Goal: Task Accomplishment & Management: Manage account settings

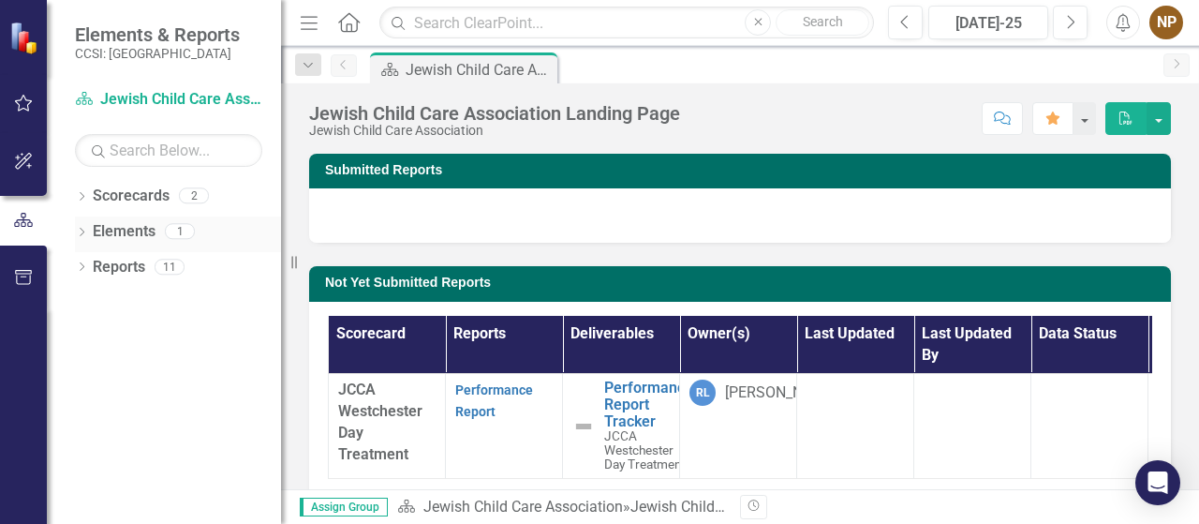
click at [159, 233] on div "Elements 1" at bounding box center [187, 234] width 188 height 36
click at [135, 221] on link "Elements" at bounding box center [124, 232] width 63 height 22
click at [131, 234] on link "Elements" at bounding box center [124, 232] width 63 height 22
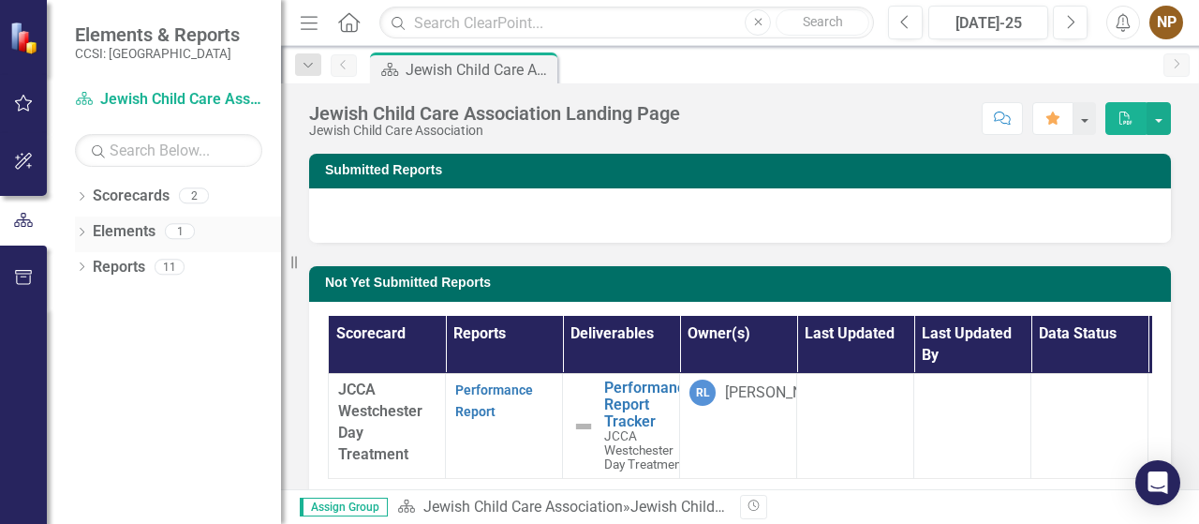
click at [131, 234] on link "Elements" at bounding box center [124, 232] width 63 height 22
click at [107, 212] on div "Scorecards 2" at bounding box center [187, 199] width 188 height 36
click at [133, 202] on link "Scorecards" at bounding box center [131, 196] width 77 height 22
click at [124, 234] on link "Elements" at bounding box center [124, 232] width 63 height 22
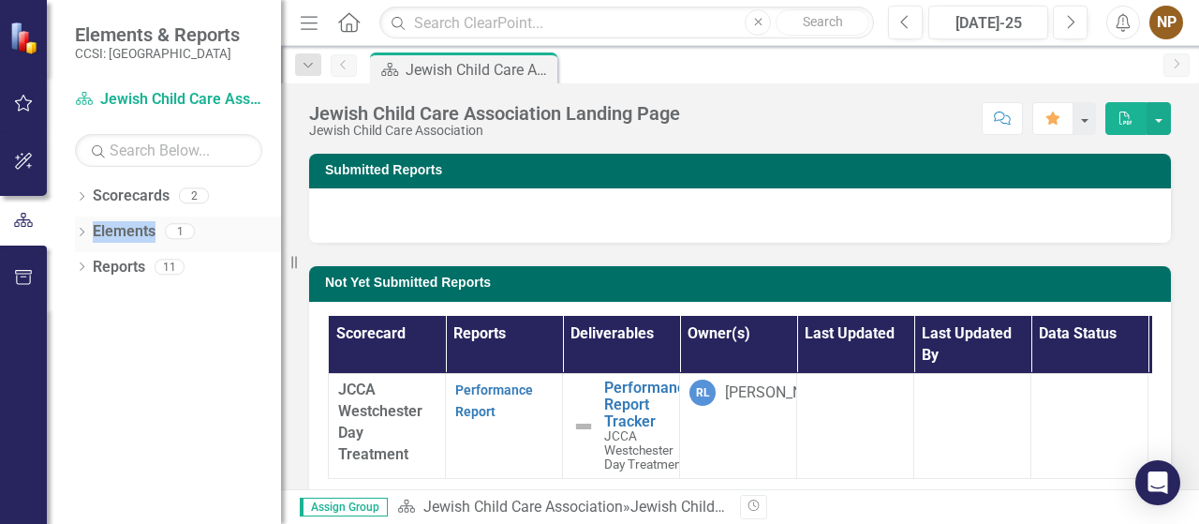
click at [124, 234] on link "Elements" at bounding box center [124, 232] width 63 height 22
click at [480, 407] on link "Performance Report" at bounding box center [494, 400] width 78 height 37
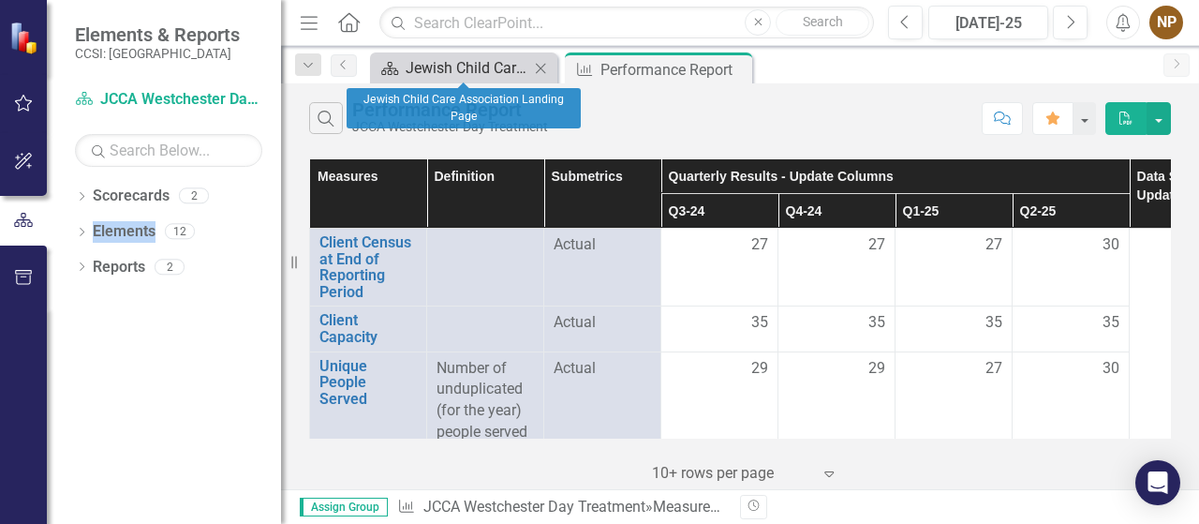
click at [515, 72] on div "Jewish Child Care Association Landing Page" at bounding box center [468, 67] width 124 height 23
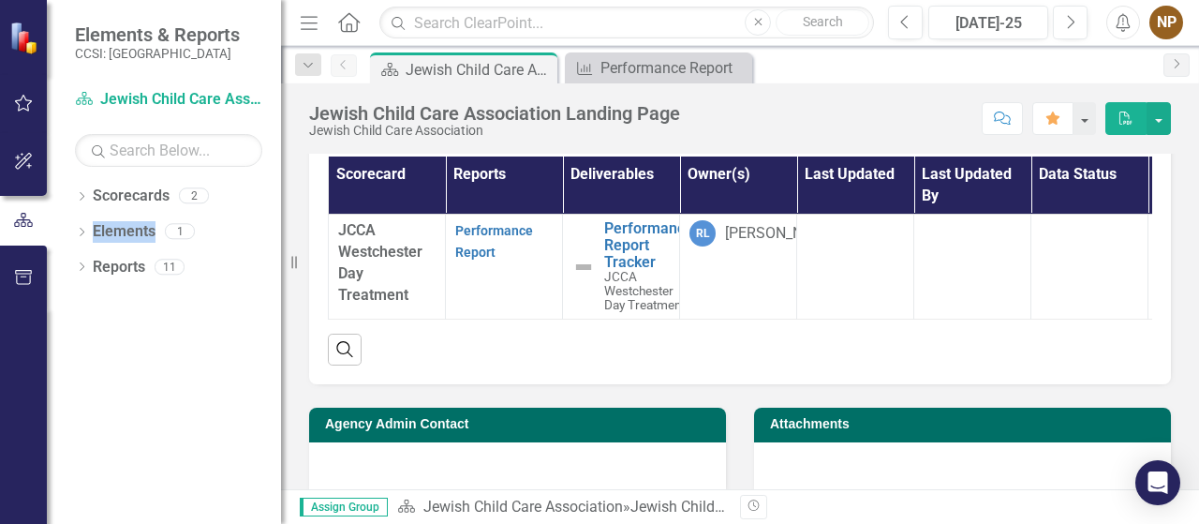
scroll to position [197, 0]
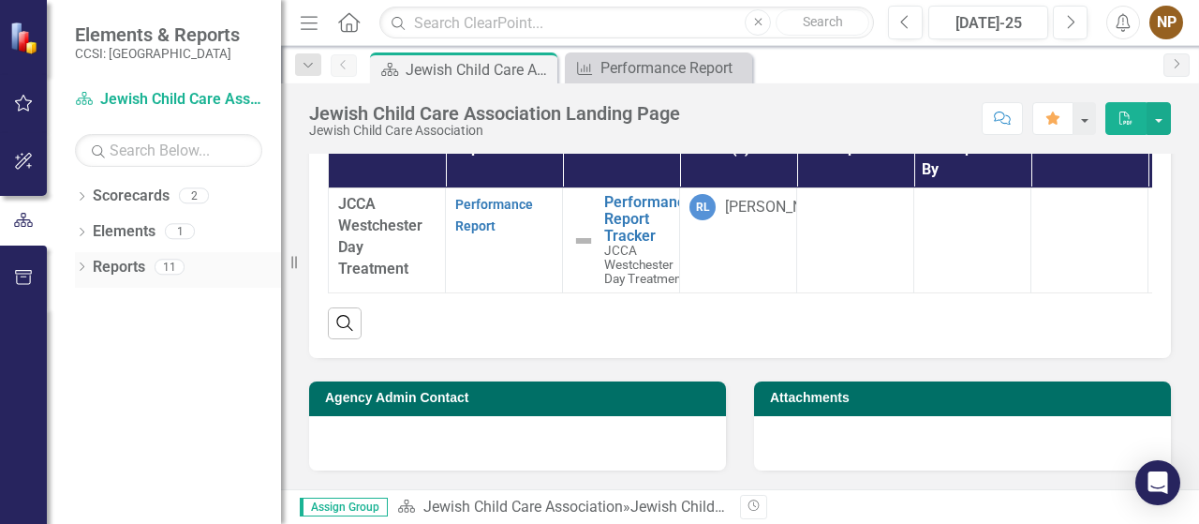
click at [119, 269] on link "Reports" at bounding box center [119, 268] width 52 height 22
click at [124, 266] on link "Reports" at bounding box center [119, 268] width 52 height 22
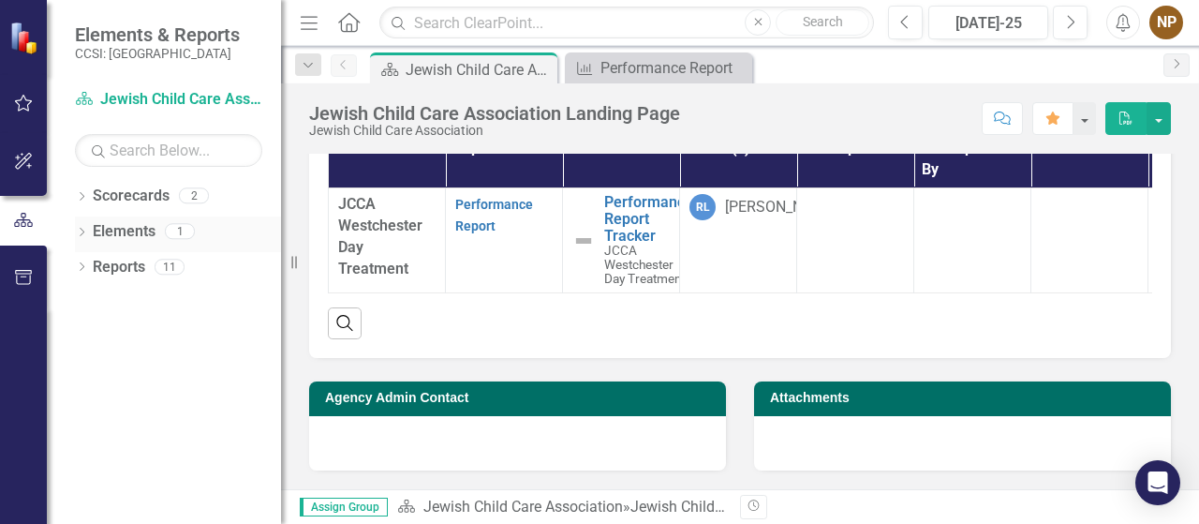
click at [152, 234] on link "Elements" at bounding box center [124, 232] width 63 height 22
click at [191, 102] on link "Scorecard Jewish Child Care Association" at bounding box center [168, 100] width 187 height 22
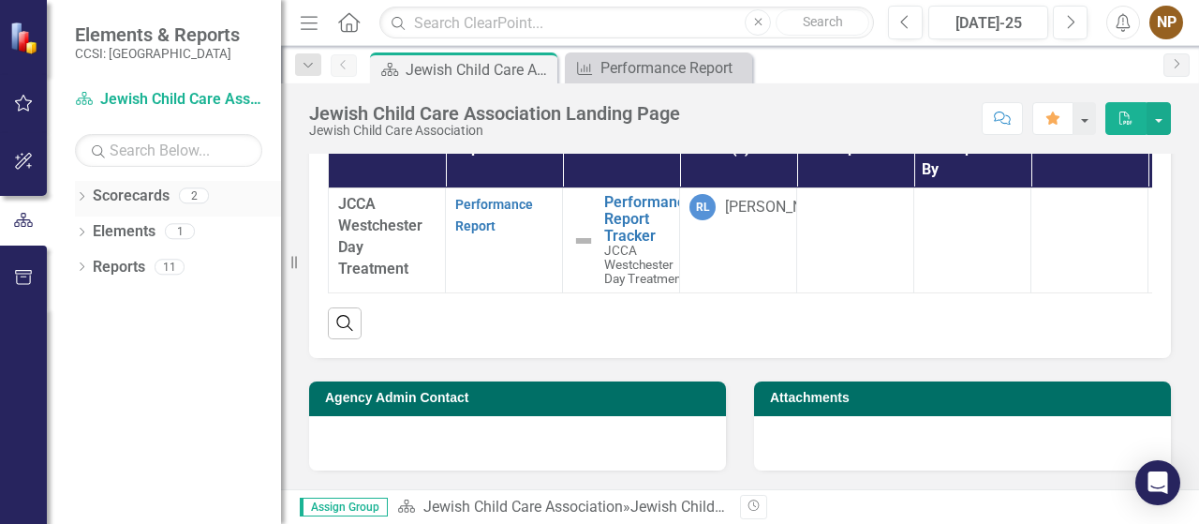
click at [148, 198] on link "Scorecards" at bounding box center [131, 196] width 77 height 22
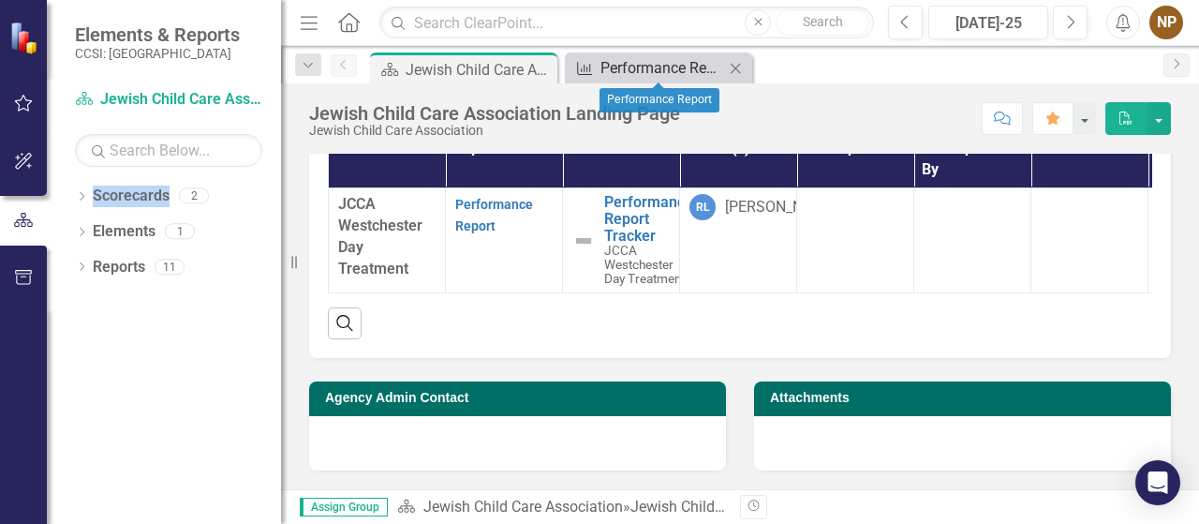
click at [657, 69] on div "Performance Report" at bounding box center [662, 67] width 124 height 23
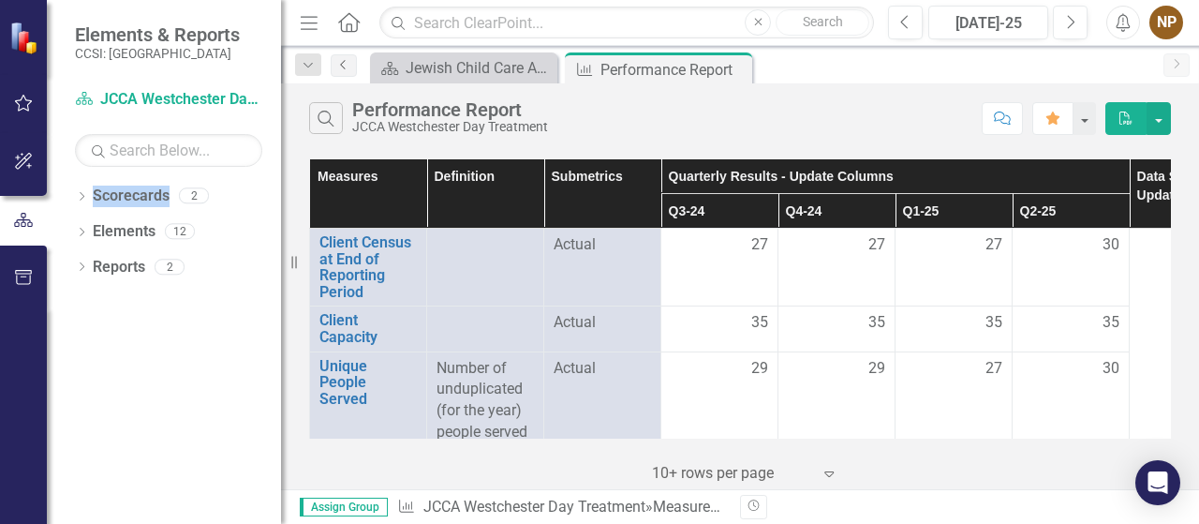
click at [337, 63] on icon "Previous" at bounding box center [343, 64] width 15 height 11
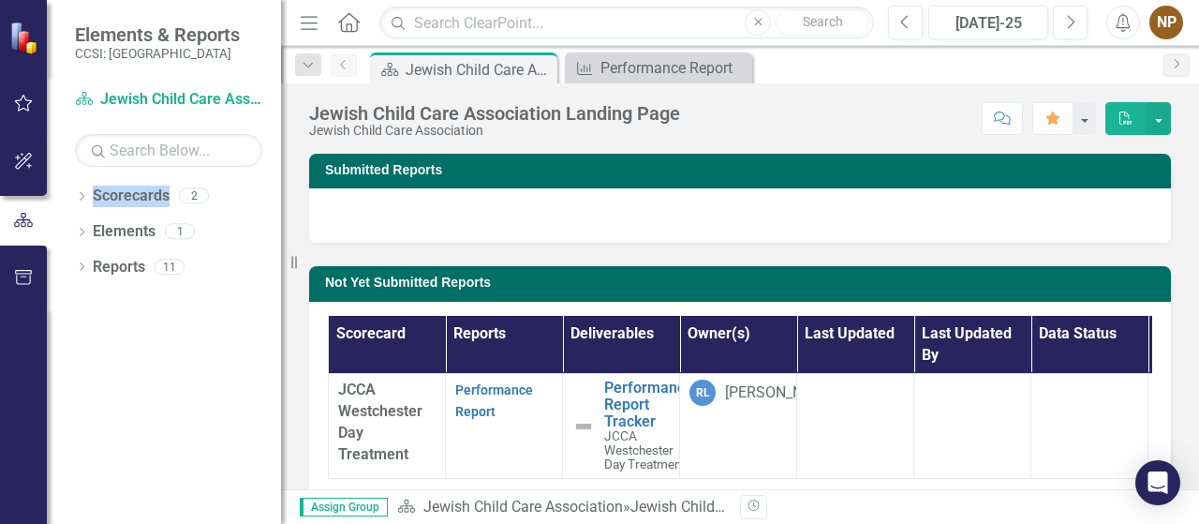
click at [337, 63] on icon "Previous" at bounding box center [343, 64] width 15 height 11
click at [1165, 111] on button "button" at bounding box center [1158, 118] width 24 height 33
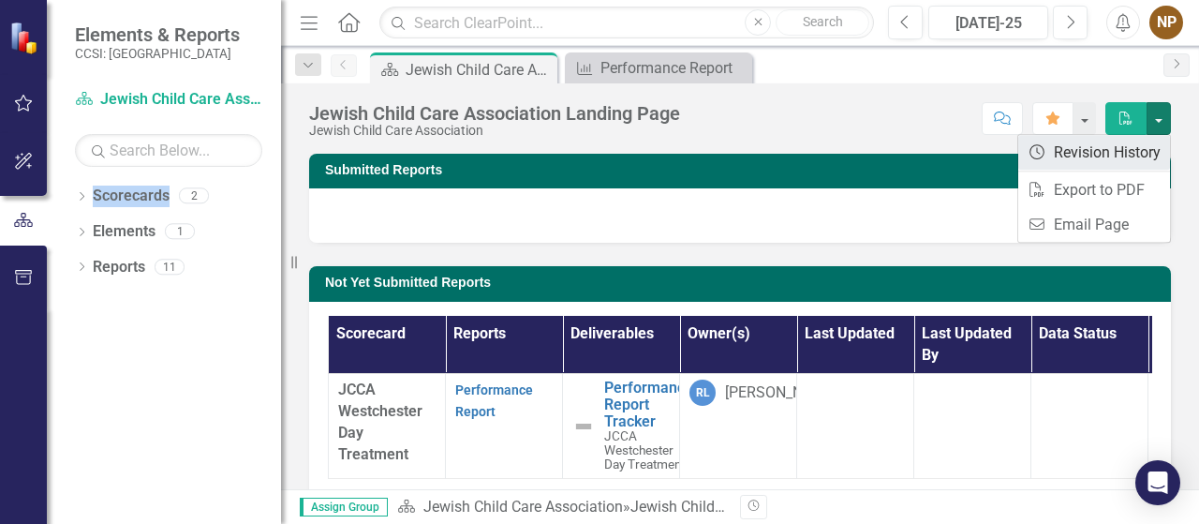
click at [1113, 153] on link "Revision History Revision History" at bounding box center [1094, 152] width 152 height 35
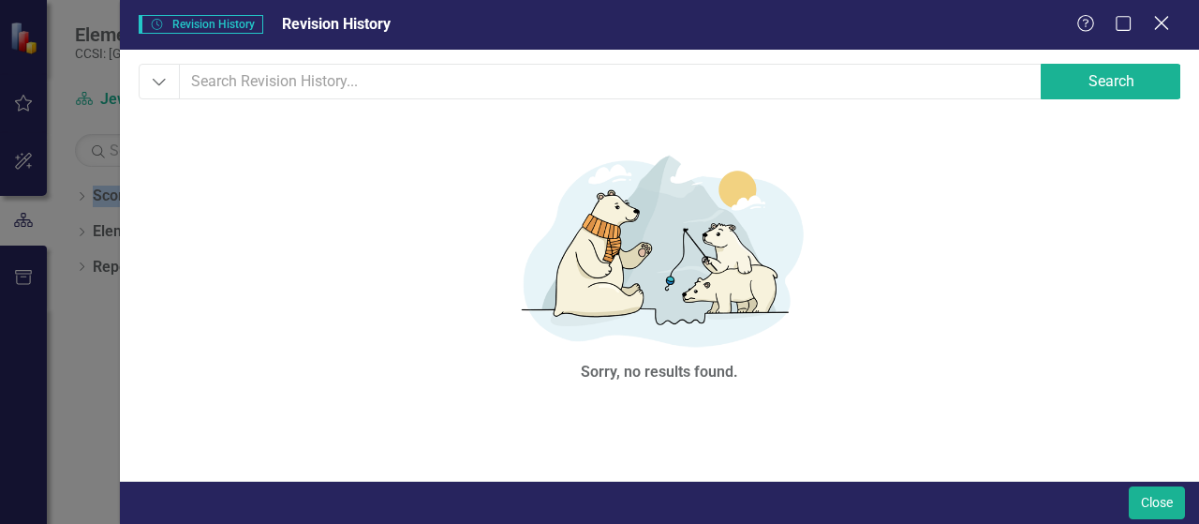
click at [1164, 25] on icon "Close" at bounding box center [1160, 23] width 23 height 18
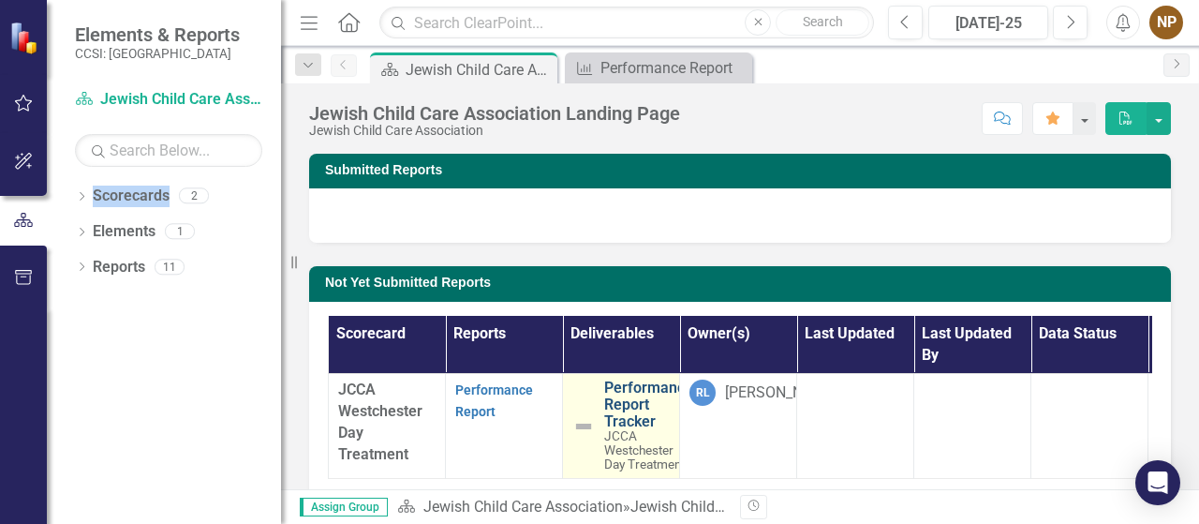
click at [616, 392] on link "Performance Report Tracker" at bounding box center [648, 404] width 89 height 50
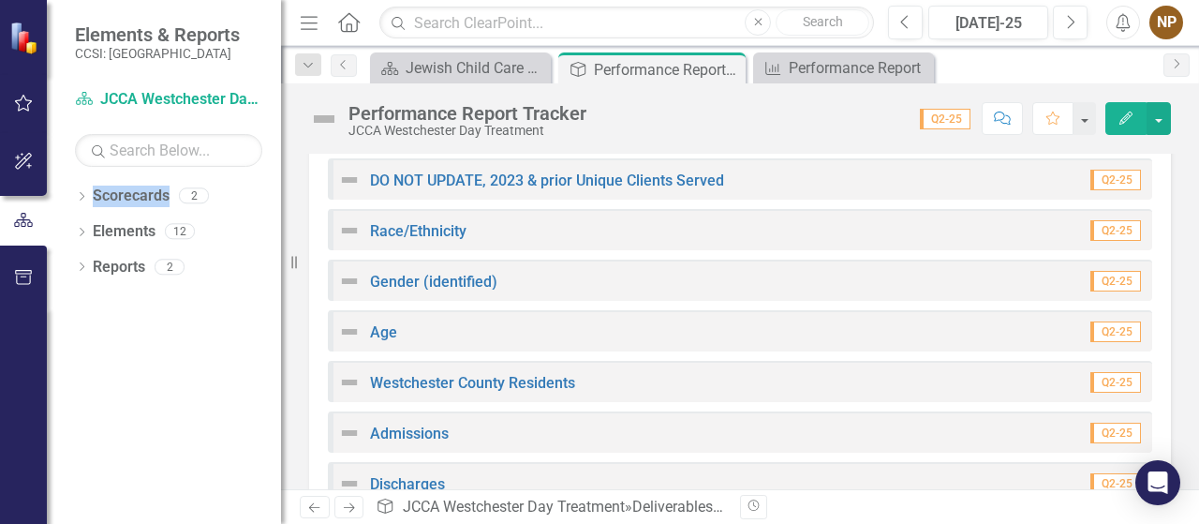
scroll to position [531, 0]
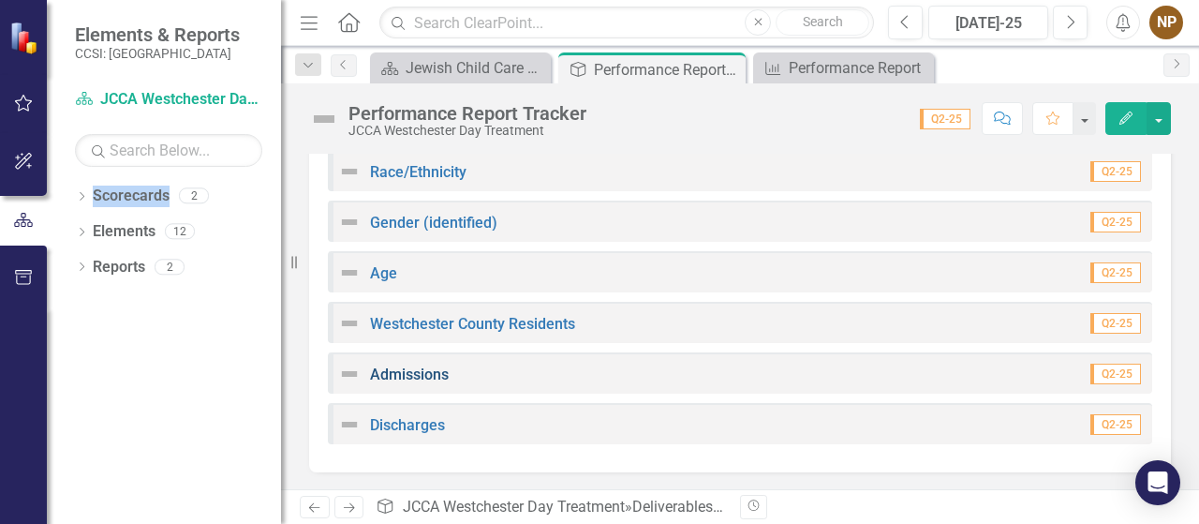
click at [407, 373] on link "Admissions" at bounding box center [409, 374] width 79 height 18
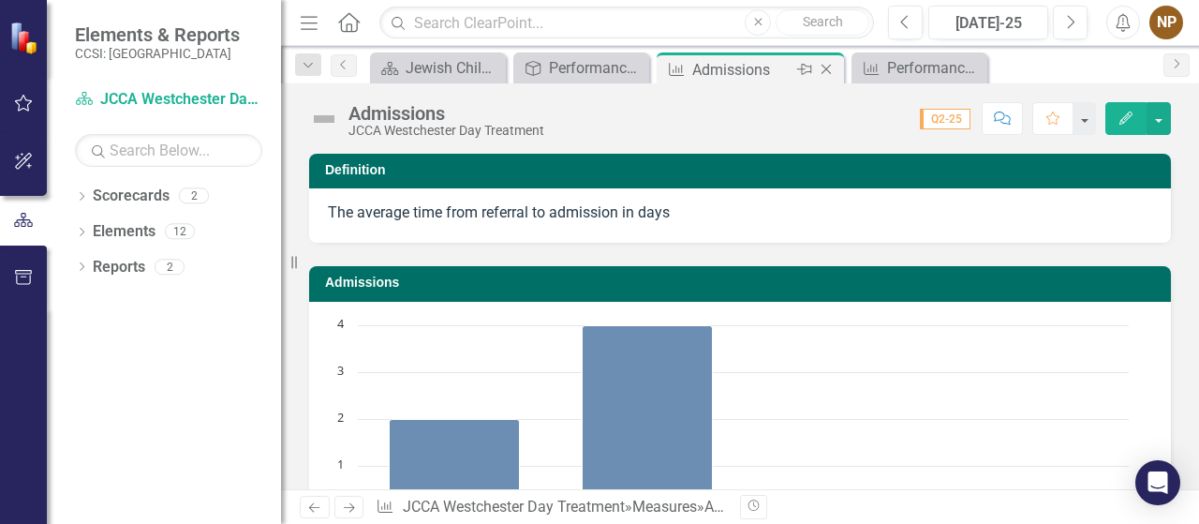
click at [833, 68] on icon "Close" at bounding box center [826, 69] width 19 height 15
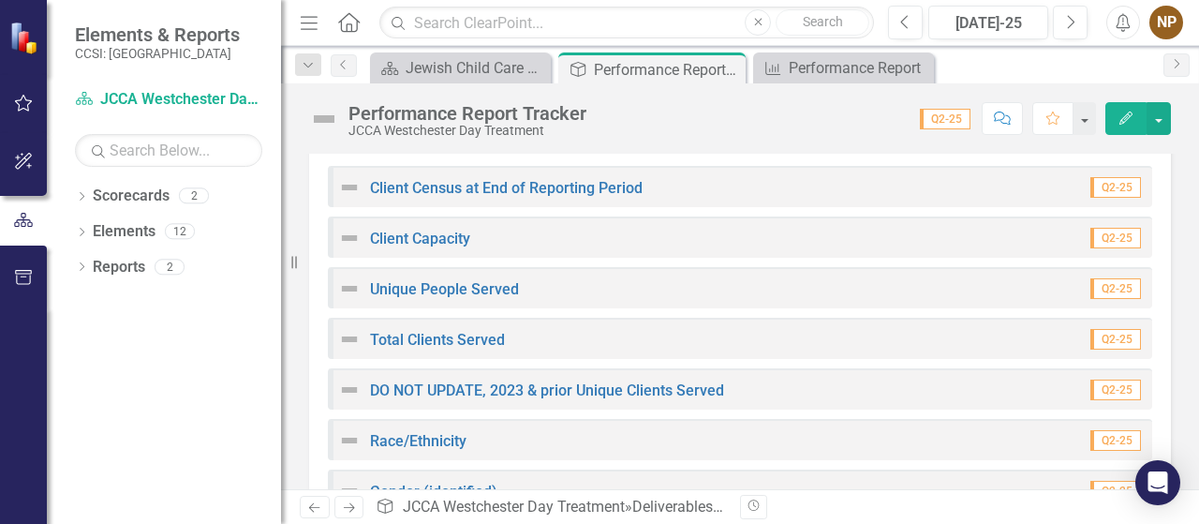
scroll to position [262, 0]
click at [584, 184] on link "Client Census at End of Reporting Period" at bounding box center [506, 188] width 273 height 18
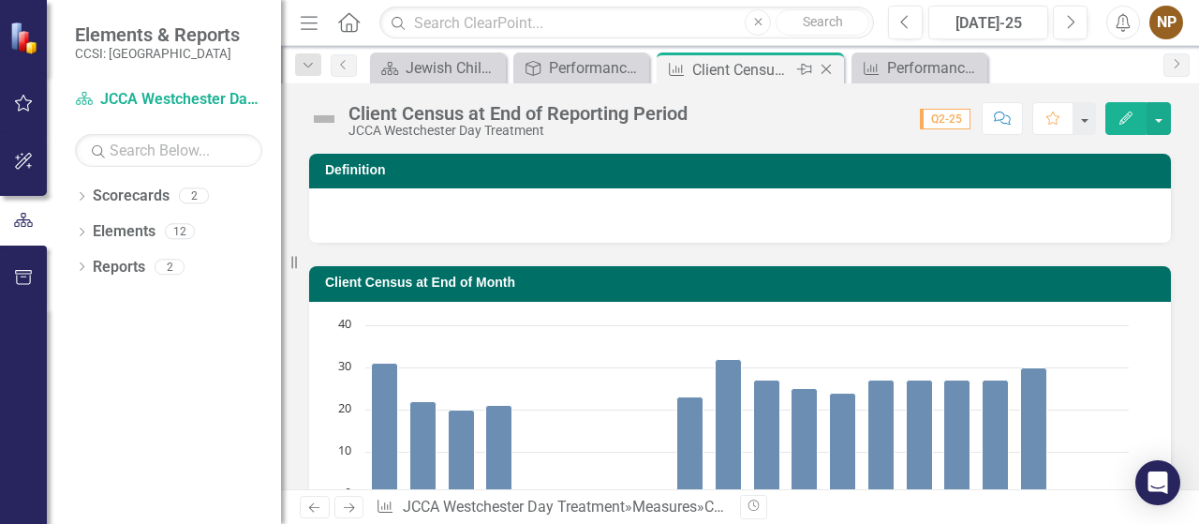
click at [826, 62] on icon "Close" at bounding box center [826, 69] width 19 height 15
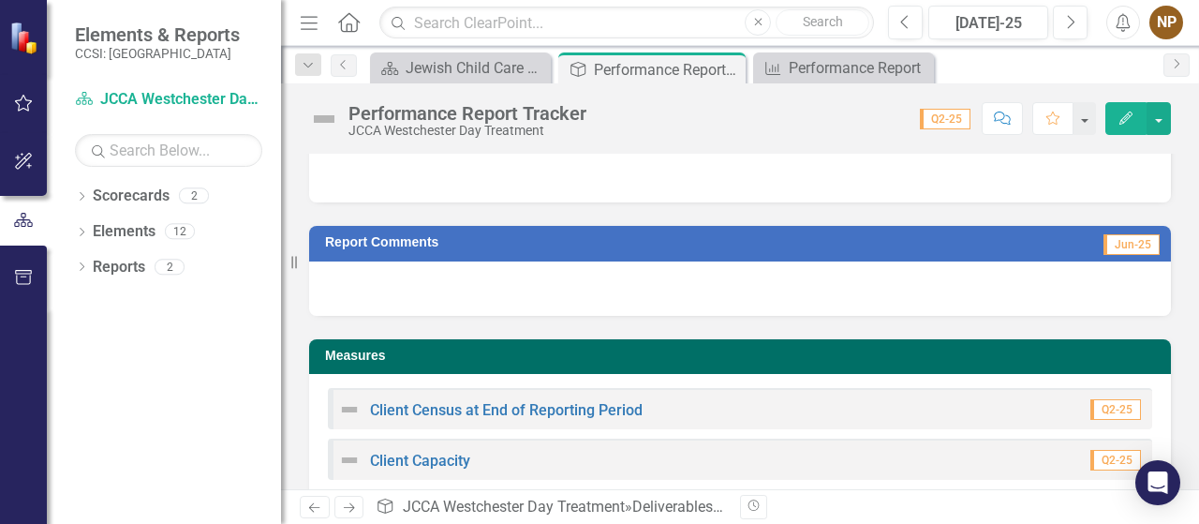
scroll to position [41, 0]
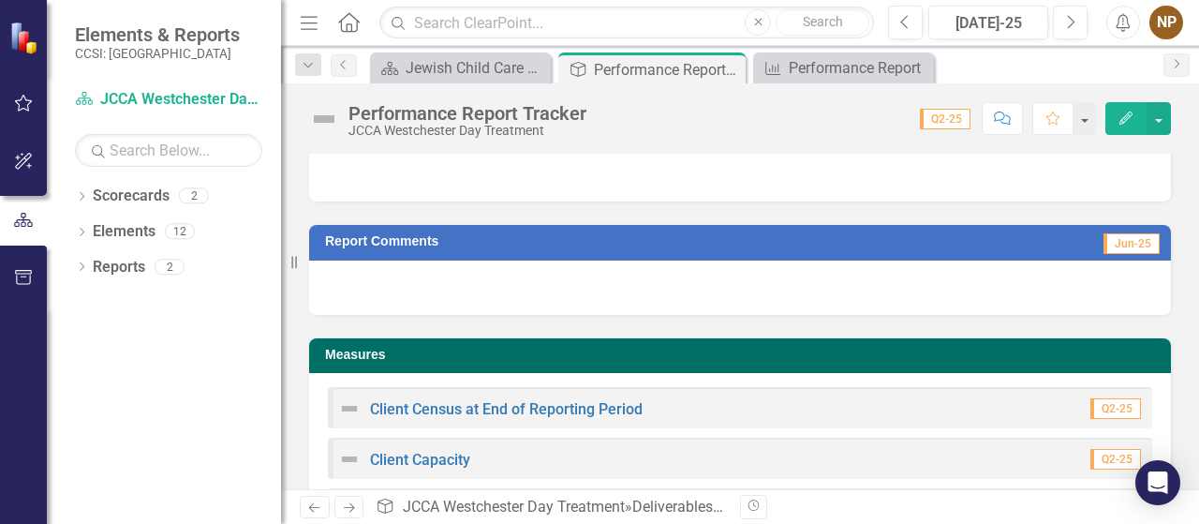
click at [1036, 245] on td "Jun-25" at bounding box center [1019, 243] width 283 height 28
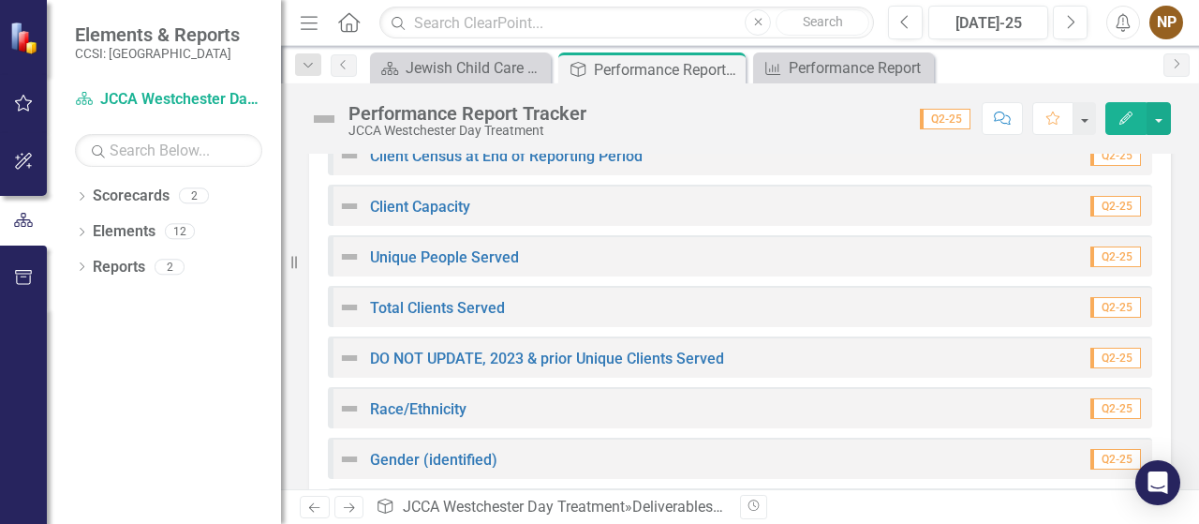
scroll to position [298, 0]
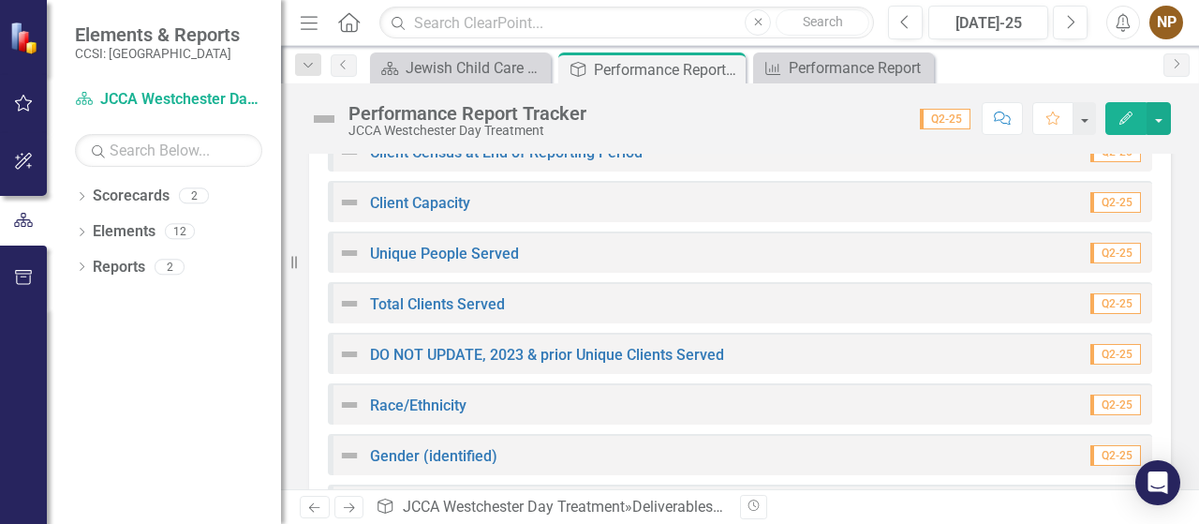
click at [1067, 294] on div "Q2-25" at bounding box center [1105, 303] width 76 height 22
click at [1090, 310] on span "Q2-25" at bounding box center [1115, 303] width 51 height 21
click at [475, 303] on link "Total Clients Served" at bounding box center [437, 304] width 135 height 18
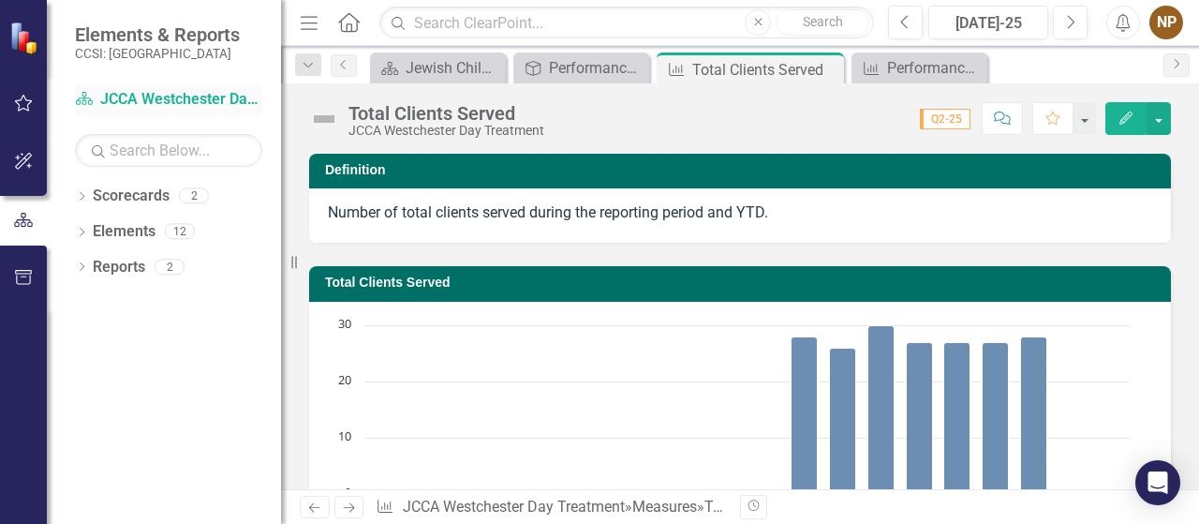
click at [142, 105] on link "Scorecard JCCA Westchester Day Treatment" at bounding box center [168, 100] width 187 height 22
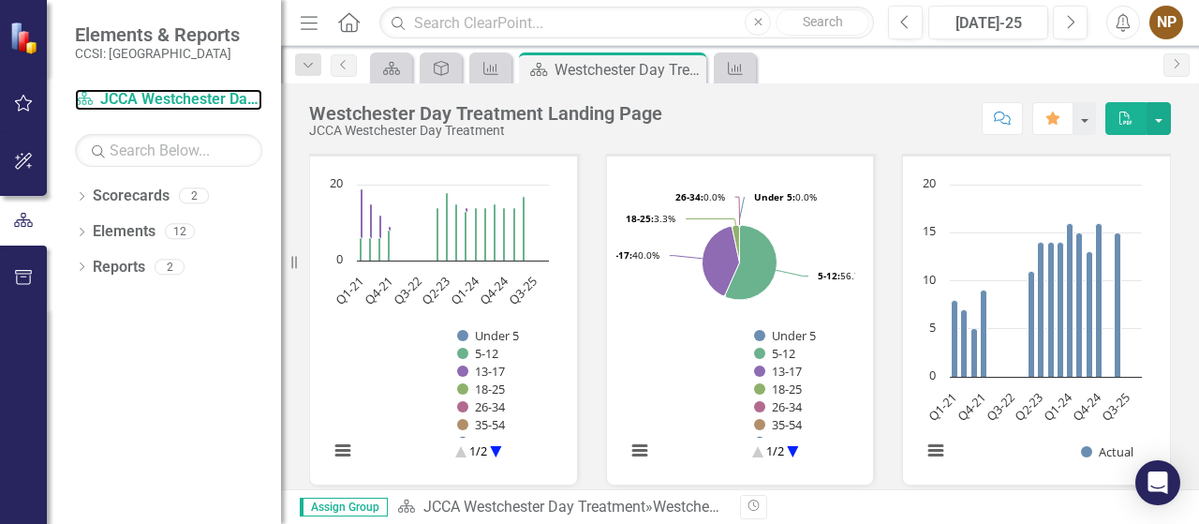
scroll to position [1725, 0]
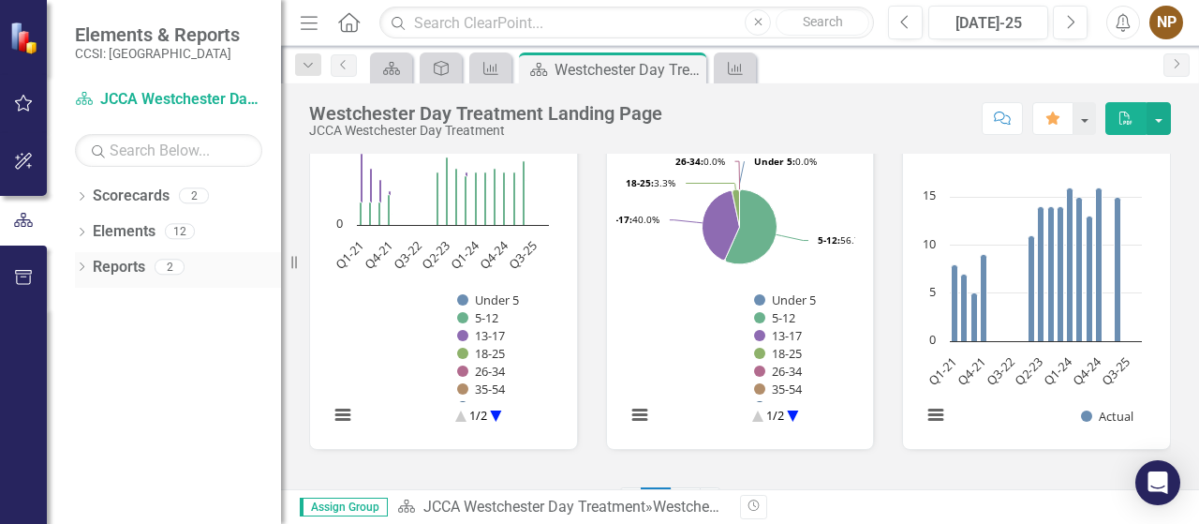
click at [127, 273] on link "Reports" at bounding box center [119, 268] width 52 height 22
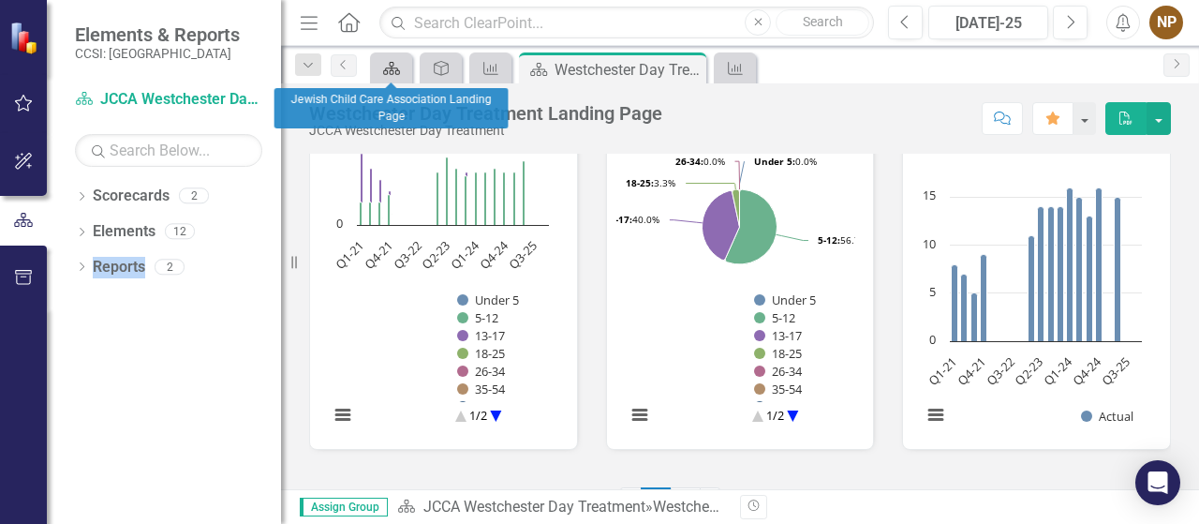
click at [393, 66] on icon at bounding box center [391, 68] width 17 height 13
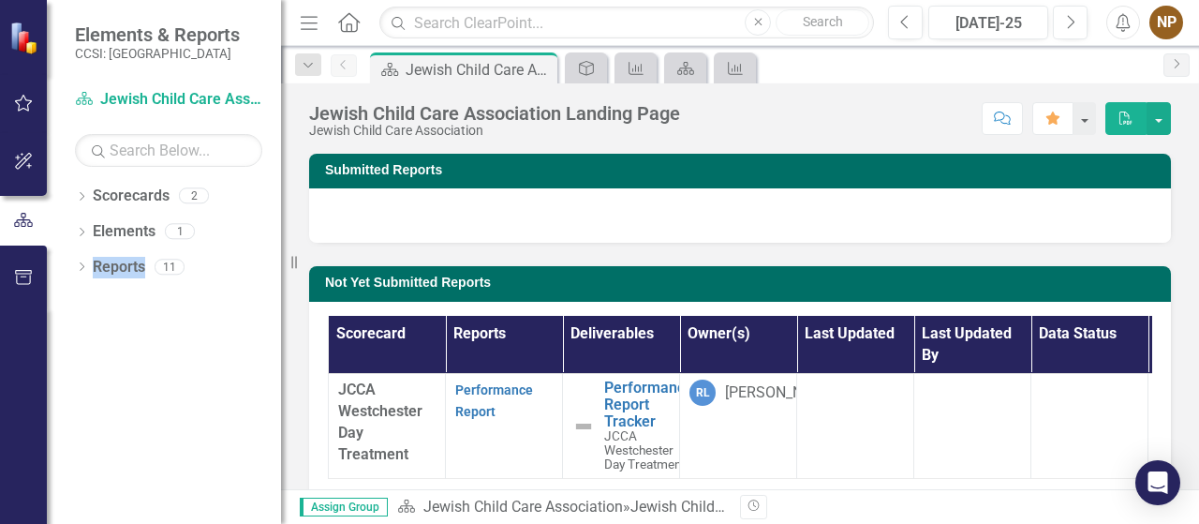
click at [497, 401] on p "Performance Report" at bounding box center [503, 400] width 97 height 43
click at [490, 391] on link "Performance Report" at bounding box center [494, 400] width 78 height 37
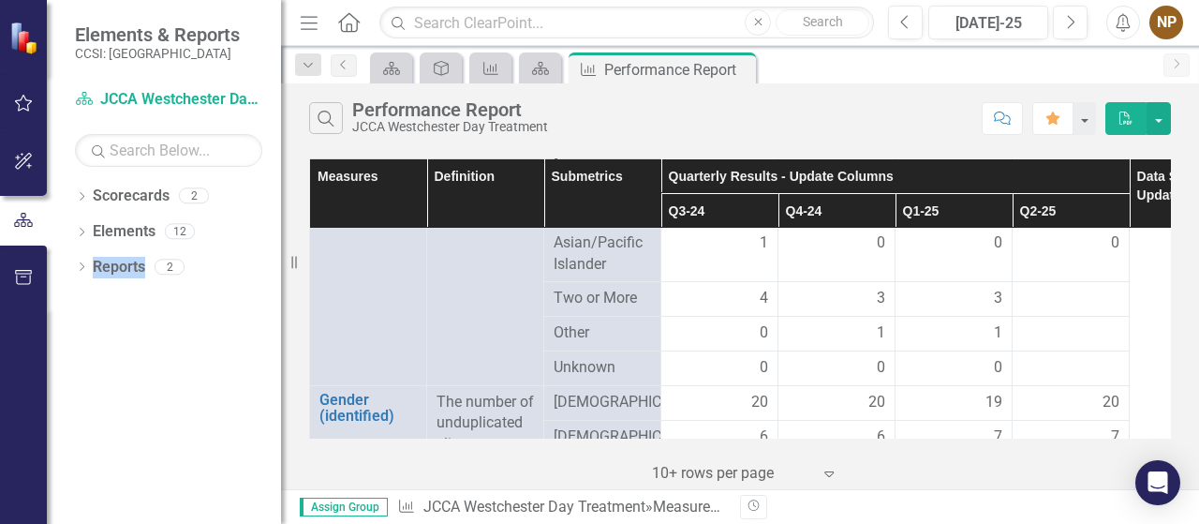
scroll to position [753, 0]
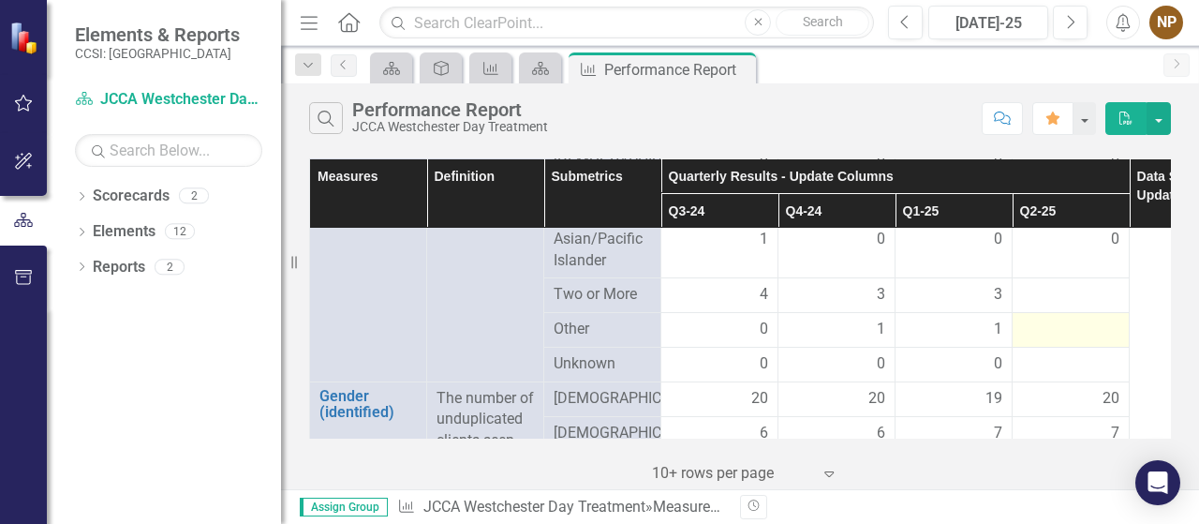
click at [1068, 341] on div at bounding box center [1070, 329] width 97 height 22
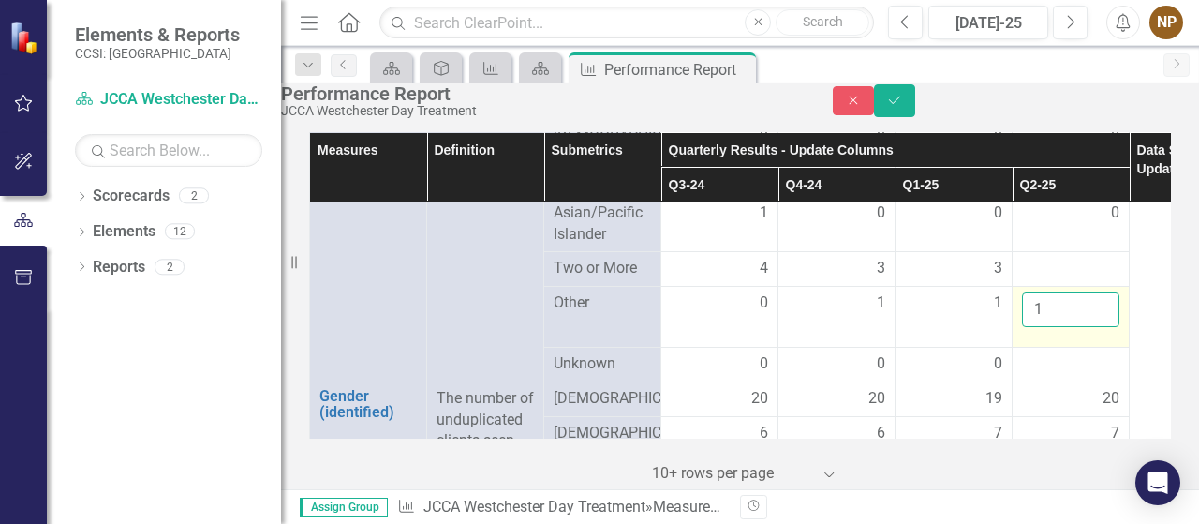
type input "1"
click at [1099, 327] on input "1" at bounding box center [1070, 309] width 97 height 35
click at [903, 107] on icon "Save" at bounding box center [894, 100] width 17 height 13
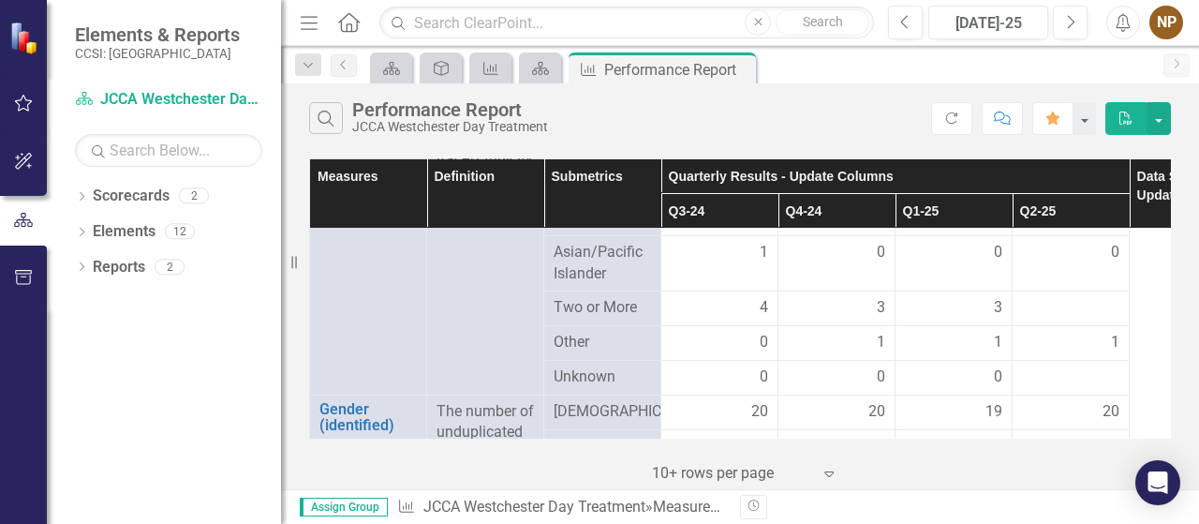
scroll to position [745, 0]
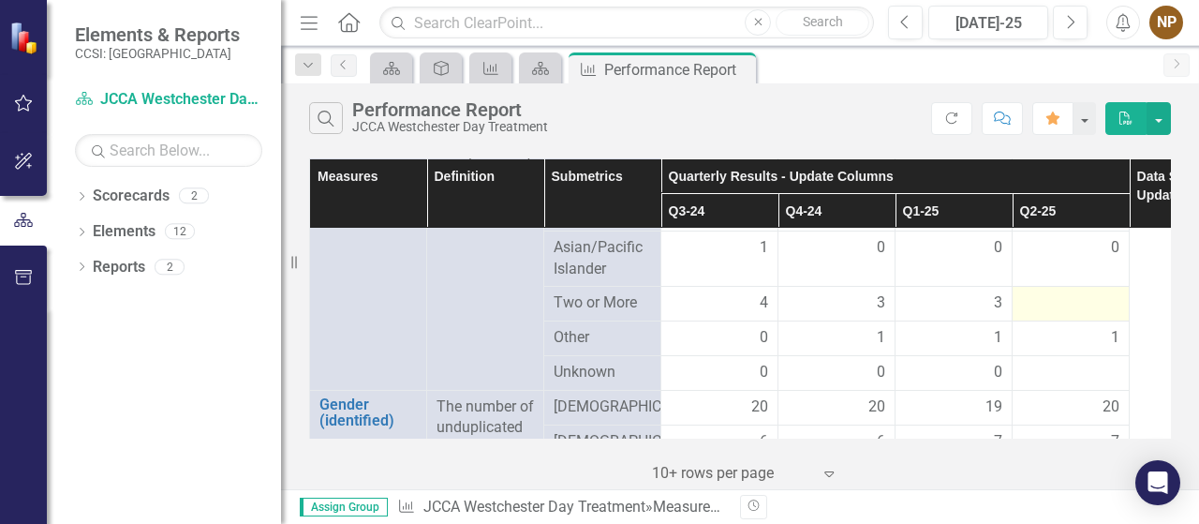
click at [1092, 315] on div at bounding box center [1070, 303] width 97 height 22
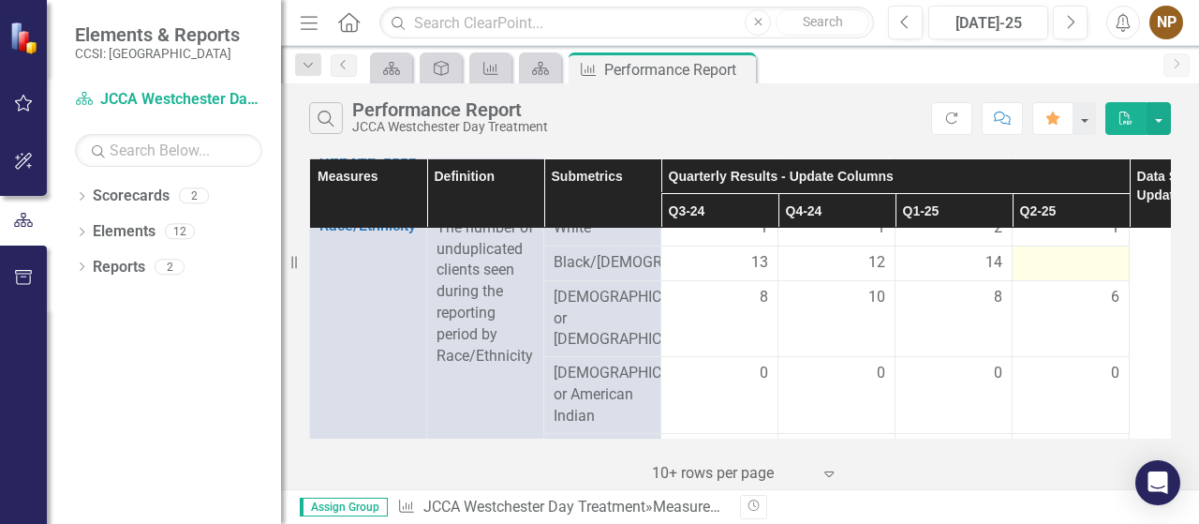
scroll to position [543, 0]
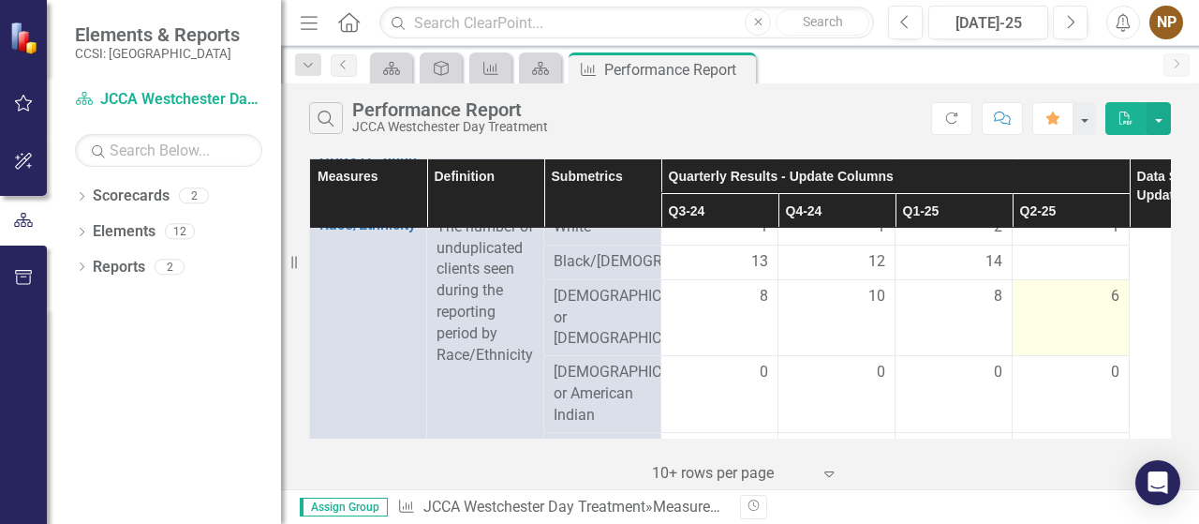
click at [1113, 307] on span "6" at bounding box center [1115, 297] width 8 height 22
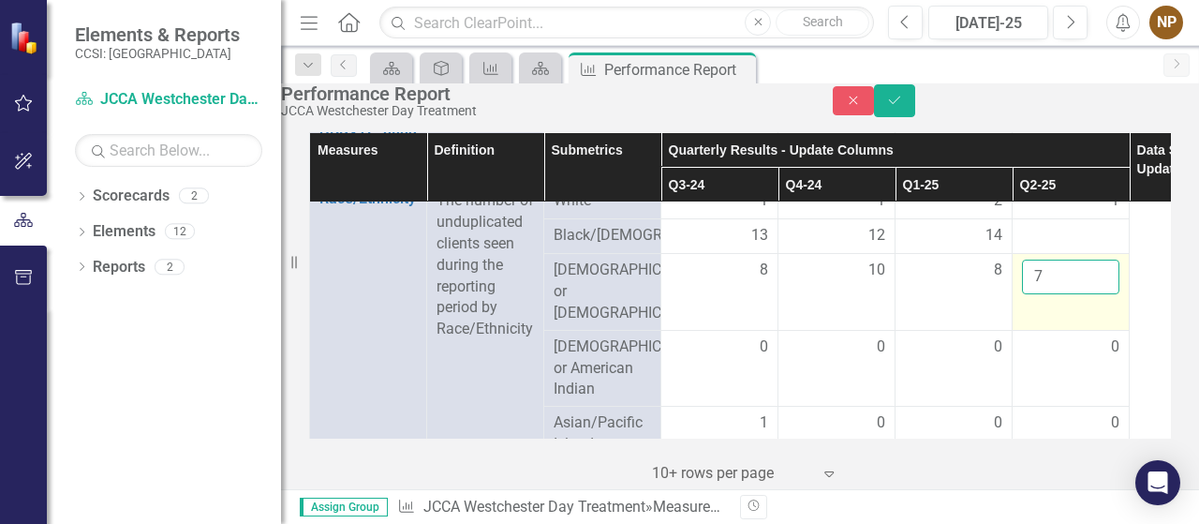
click at [1101, 294] on input "7" at bounding box center [1070, 276] width 97 height 35
type input "8"
click at [1101, 294] on input "8" at bounding box center [1070, 276] width 97 height 35
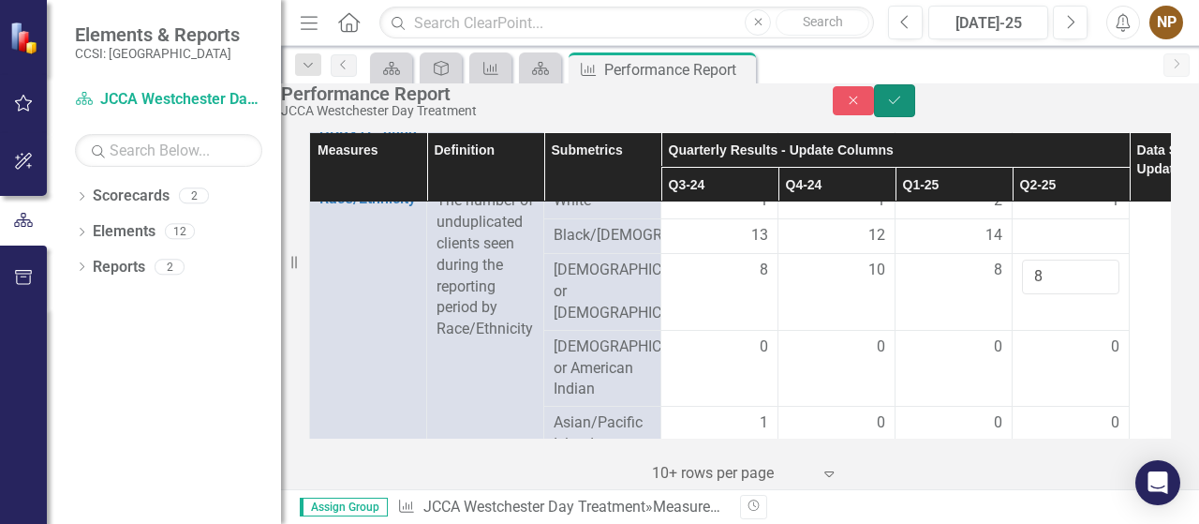
click at [903, 107] on icon "Save" at bounding box center [894, 100] width 17 height 13
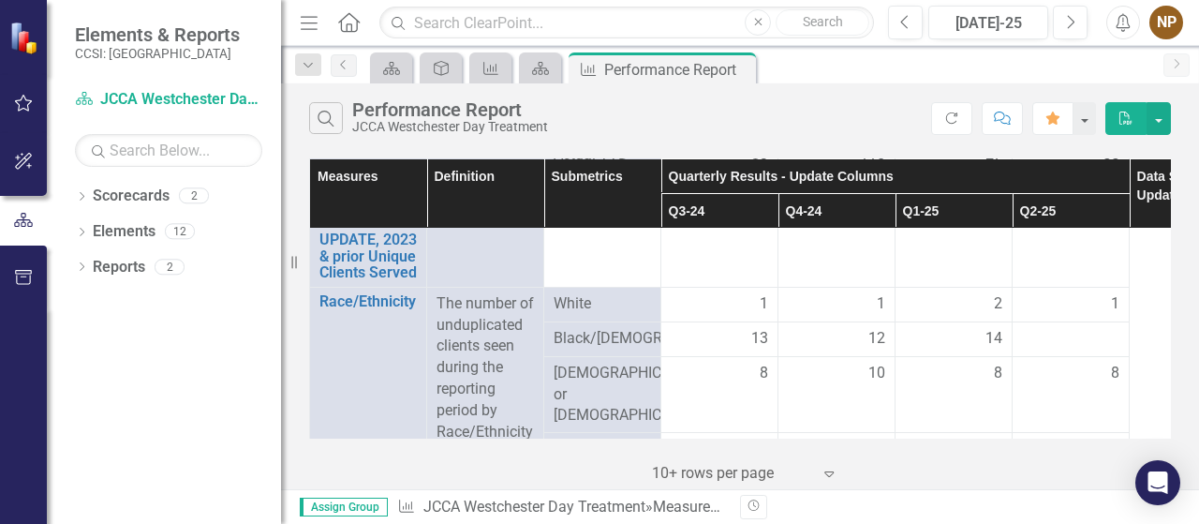
scroll to position [471, 0]
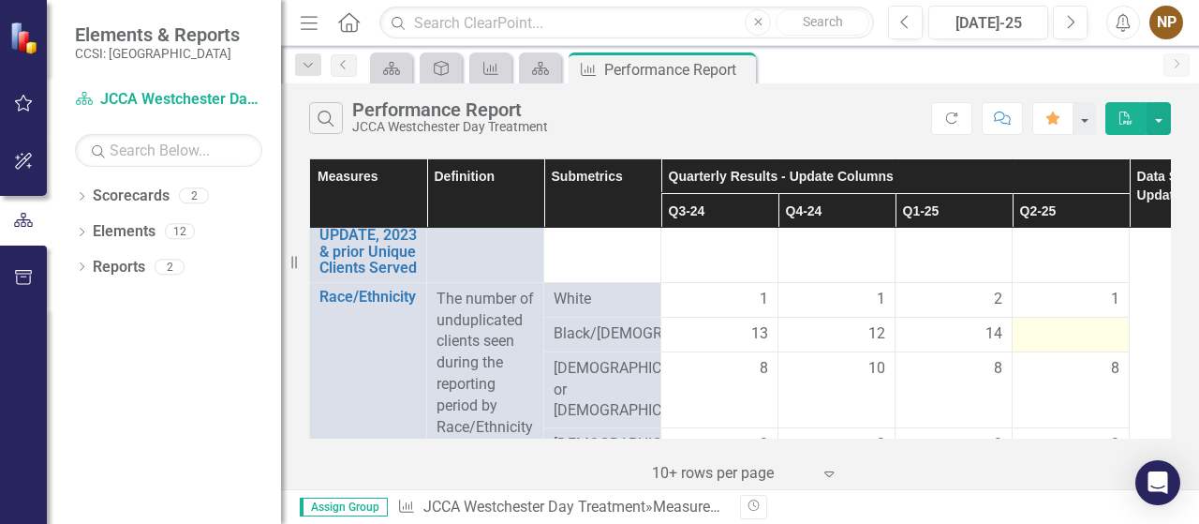
click at [1079, 351] on td at bounding box center [1070, 334] width 117 height 35
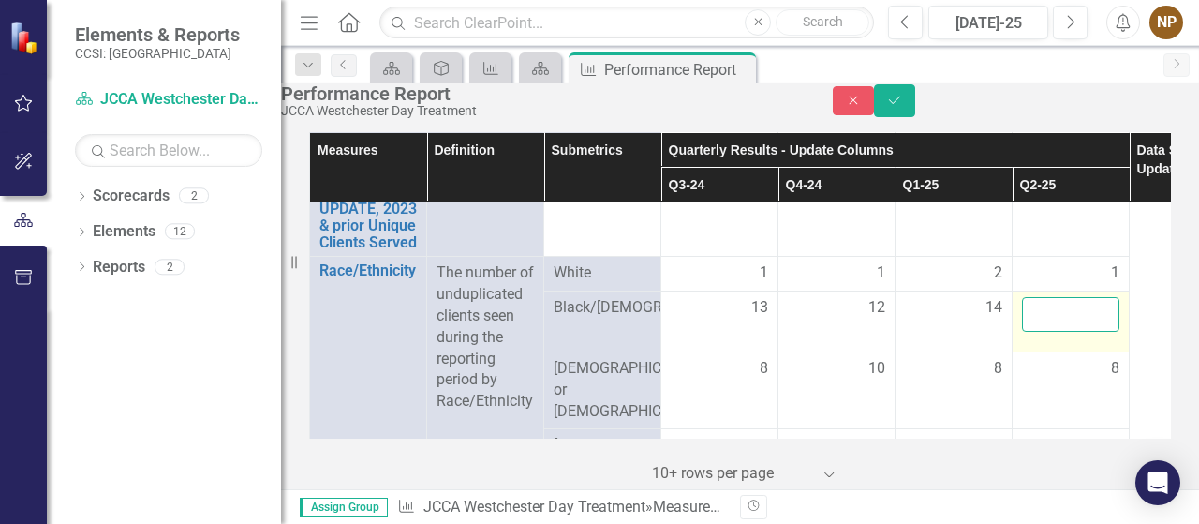
click at [1049, 332] on input "number" at bounding box center [1070, 314] width 97 height 35
type input "16"
click at [903, 107] on icon "Save" at bounding box center [894, 100] width 17 height 13
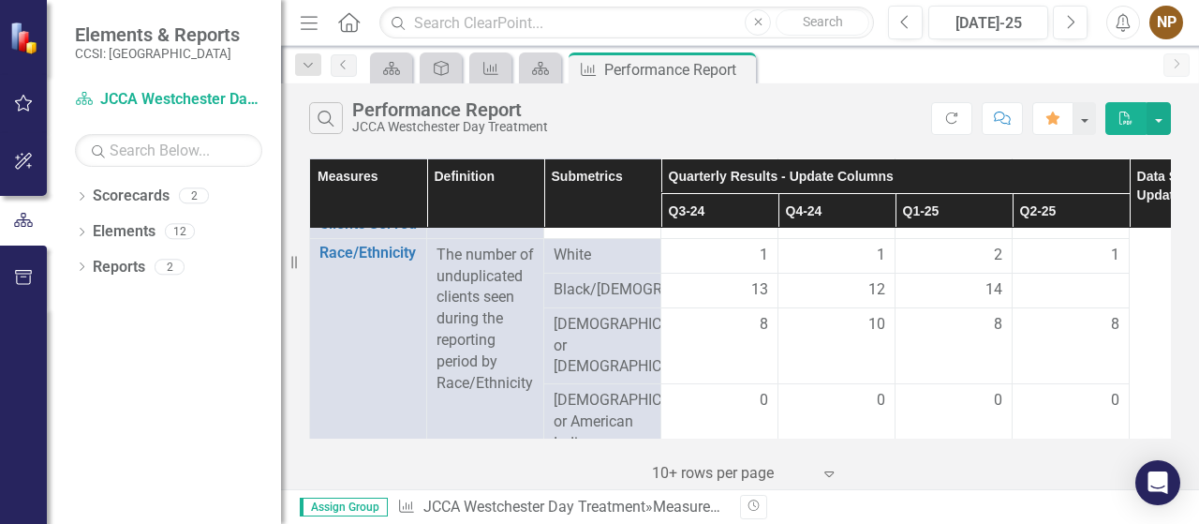
scroll to position [507, 0]
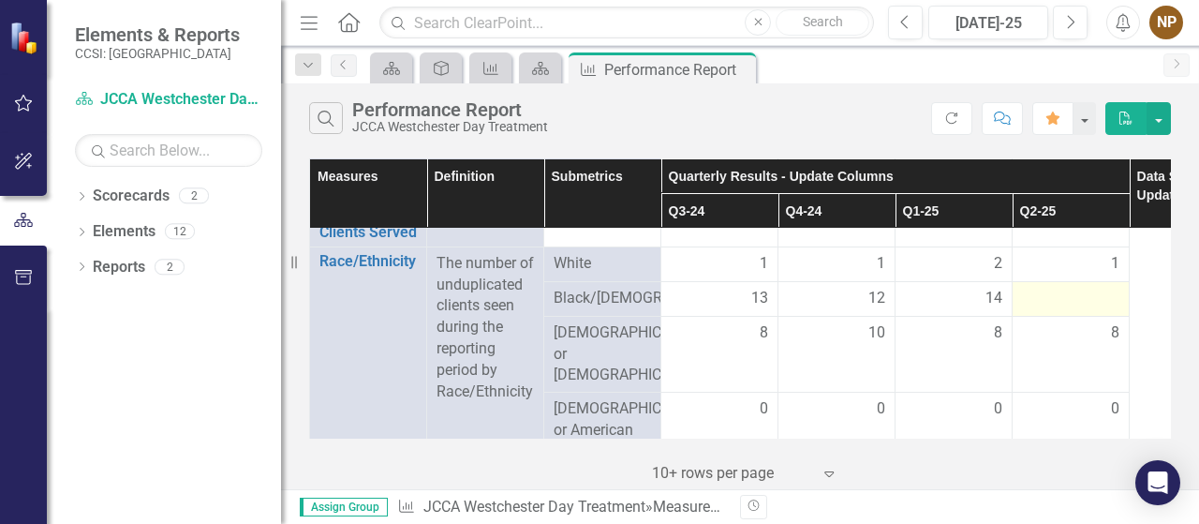
click at [1099, 295] on div at bounding box center [1070, 299] width 97 height 22
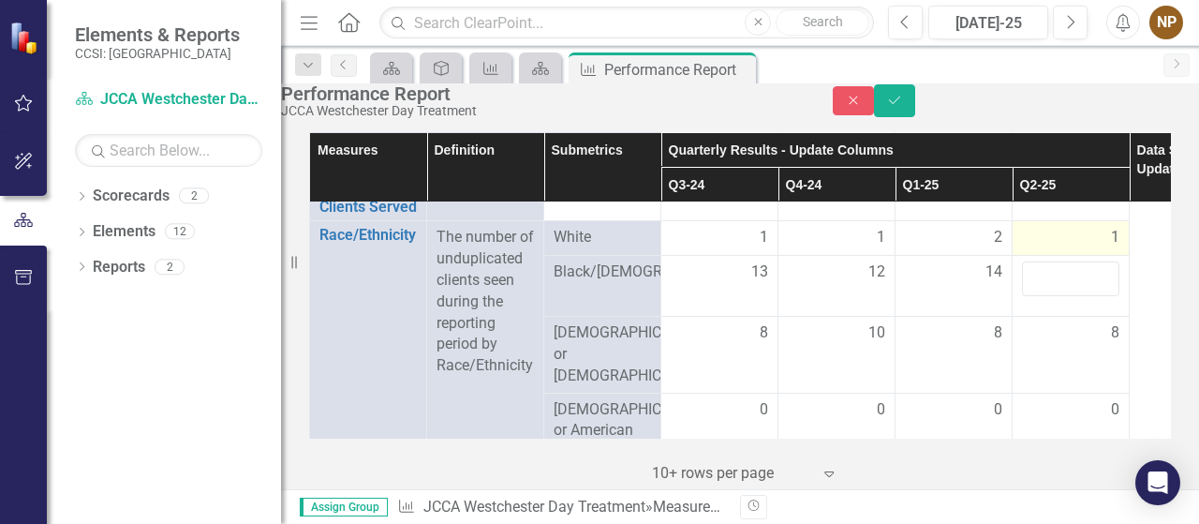
click at [1111, 248] on span "1" at bounding box center [1115, 238] width 8 height 22
click at [1092, 248] on div "1" at bounding box center [1070, 238] width 97 height 22
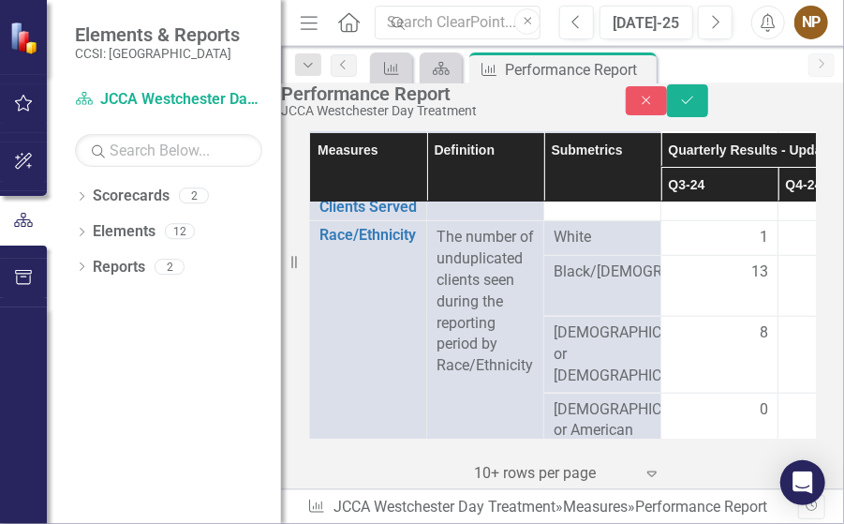
drag, startPoint x: 1092, startPoint y: 263, endPoint x: 288, endPoint y: 331, distance: 806.4
click at [288, 331] on div "Resize" at bounding box center [288, 262] width 15 height 524
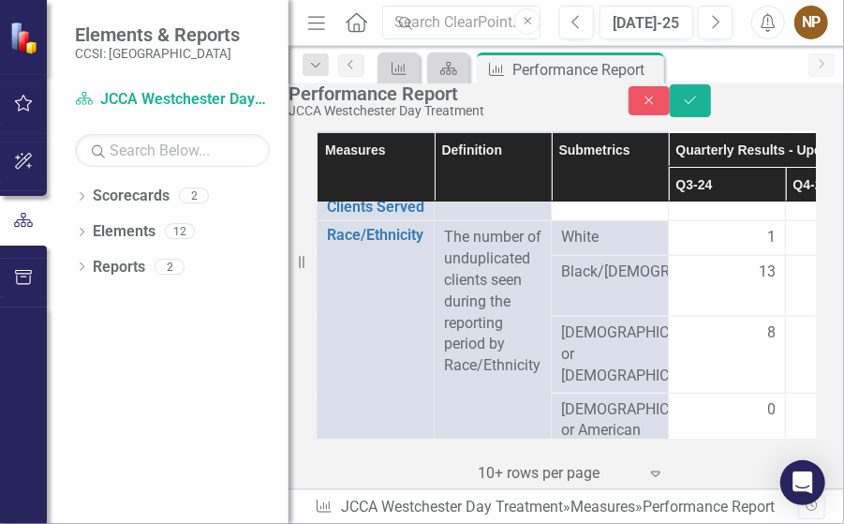
click at [243, 334] on div "Dropdown Scorecards 2 Dropdown Jewish Child Care Association JCCA Westchester D…" at bounding box center [168, 352] width 242 height 343
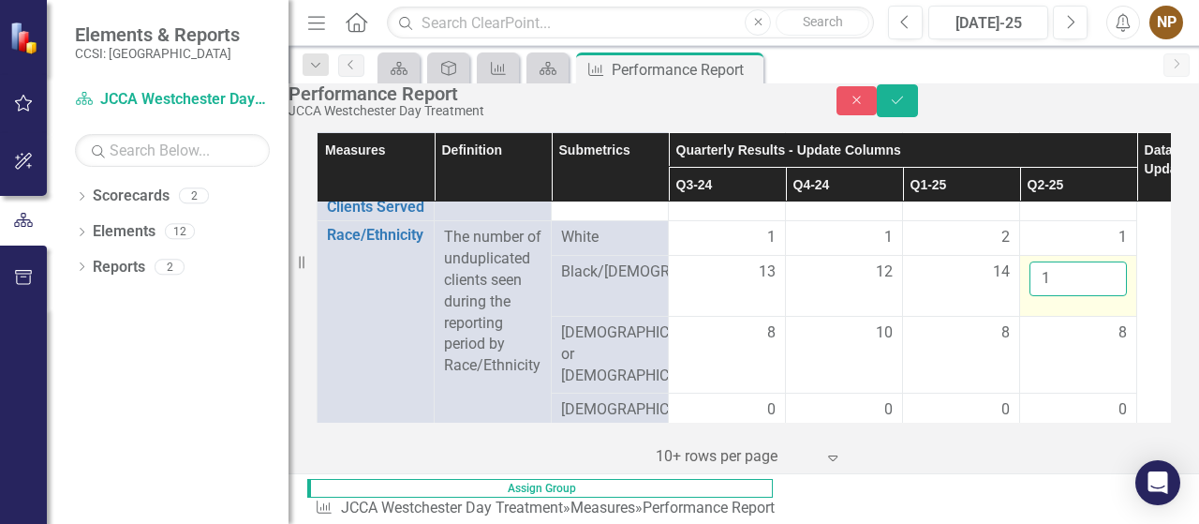
click at [1105, 296] on input "1" at bounding box center [1077, 278] width 97 height 35
type input "2"
click at [1105, 295] on input "2" at bounding box center [1077, 278] width 97 height 35
click at [918, 102] on button "Save" at bounding box center [897, 100] width 41 height 33
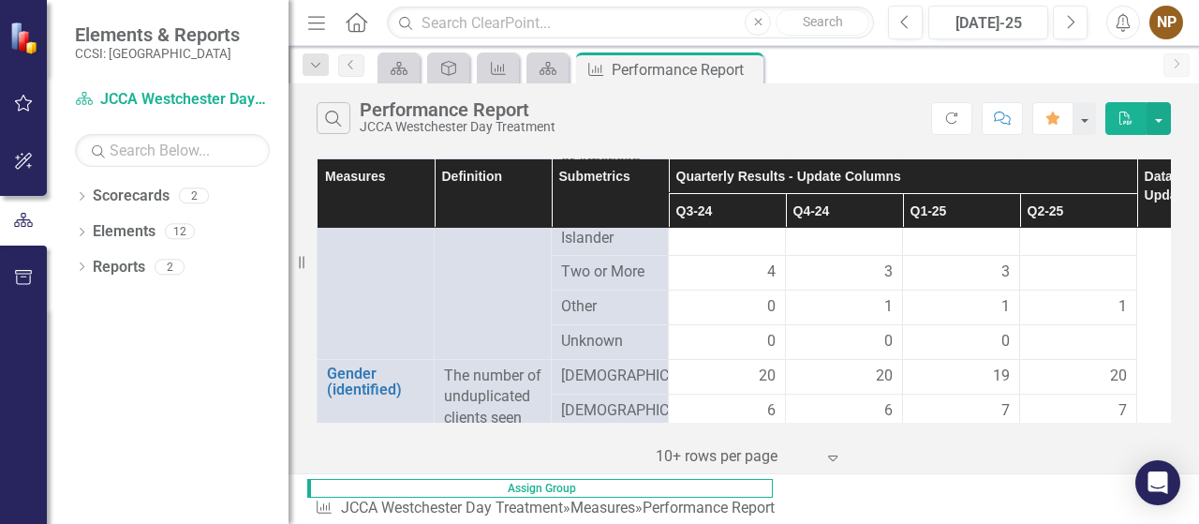
scroll to position [780, 0]
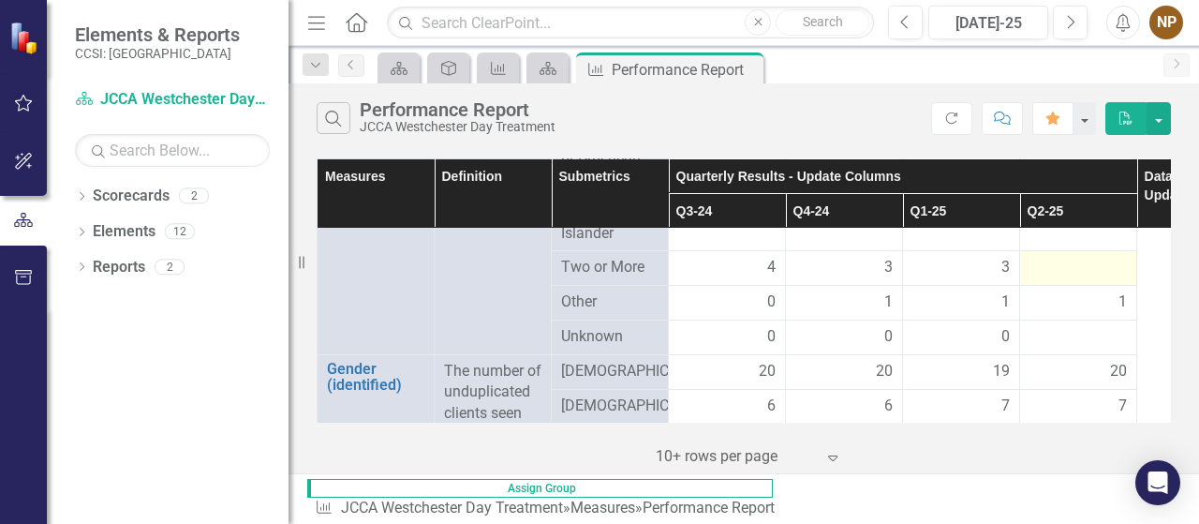
click at [1127, 280] on td at bounding box center [1078, 267] width 117 height 35
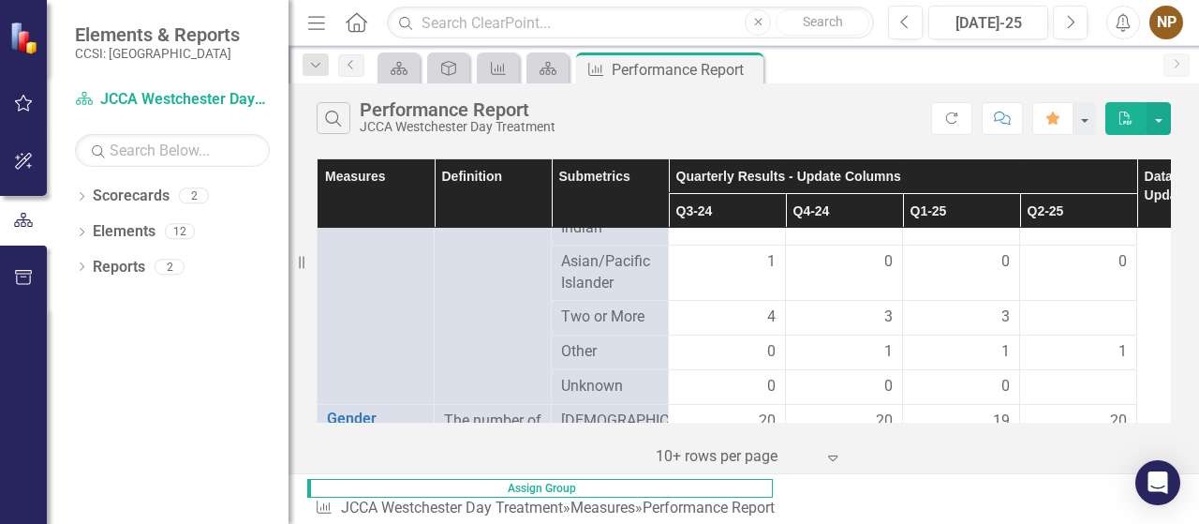
scroll to position [740, 0]
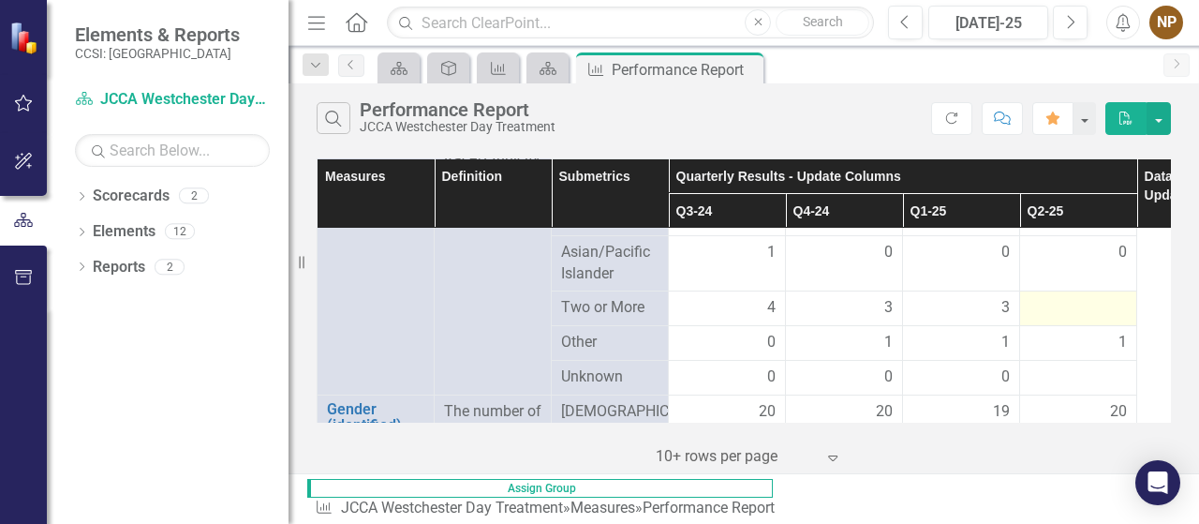
click at [1083, 319] on div at bounding box center [1077, 308] width 97 height 22
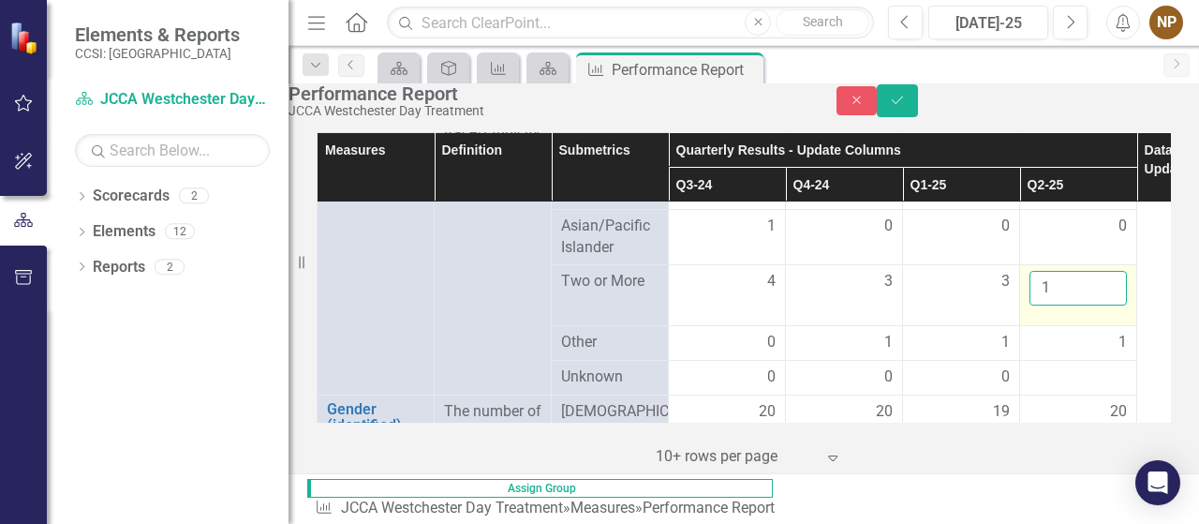
click at [1108, 305] on input "1" at bounding box center [1077, 288] width 97 height 35
click at [1108, 305] on input "2" at bounding box center [1077, 288] width 97 height 35
type input "3"
click at [1108, 305] on input "3" at bounding box center [1077, 288] width 97 height 35
click at [903, 104] on icon "submit" at bounding box center [897, 99] width 11 height 7
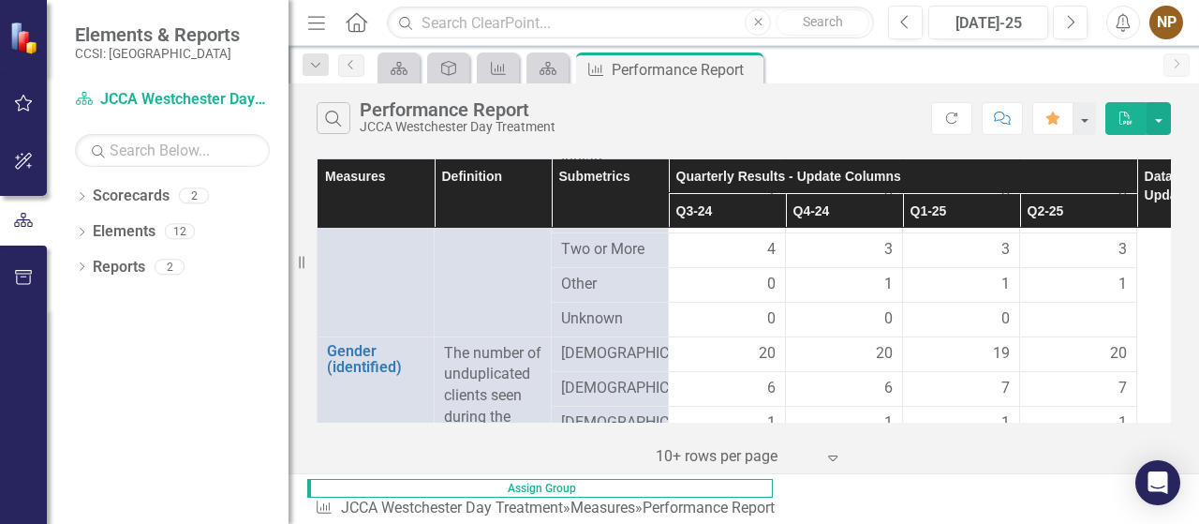
scroll to position [812, 0]
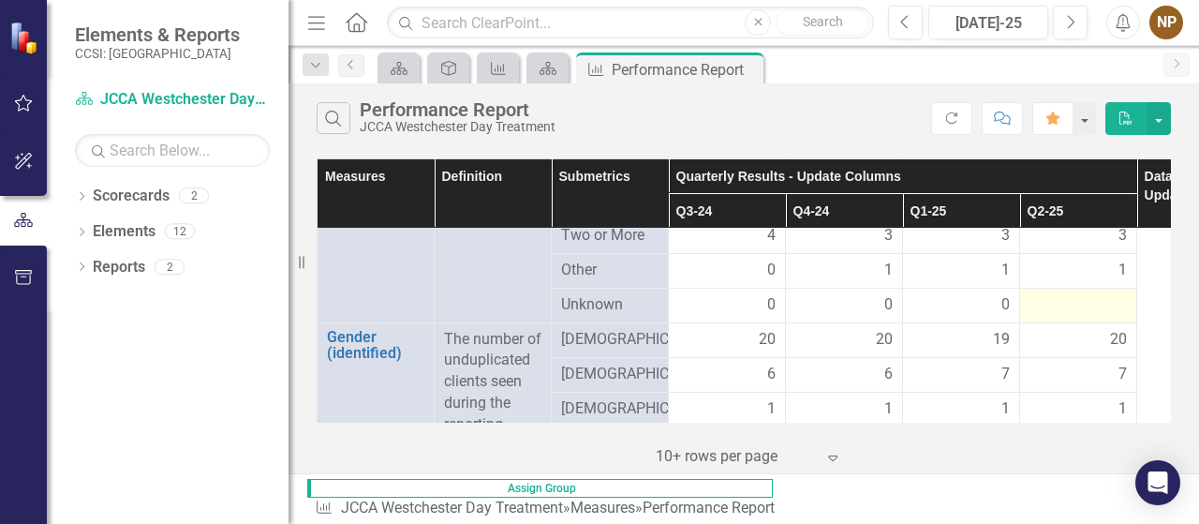
drag, startPoint x: 1098, startPoint y: 319, endPoint x: 1112, endPoint y: 319, distance: 14.0
click at [1071, 314] on div at bounding box center [1077, 305] width 97 height 22
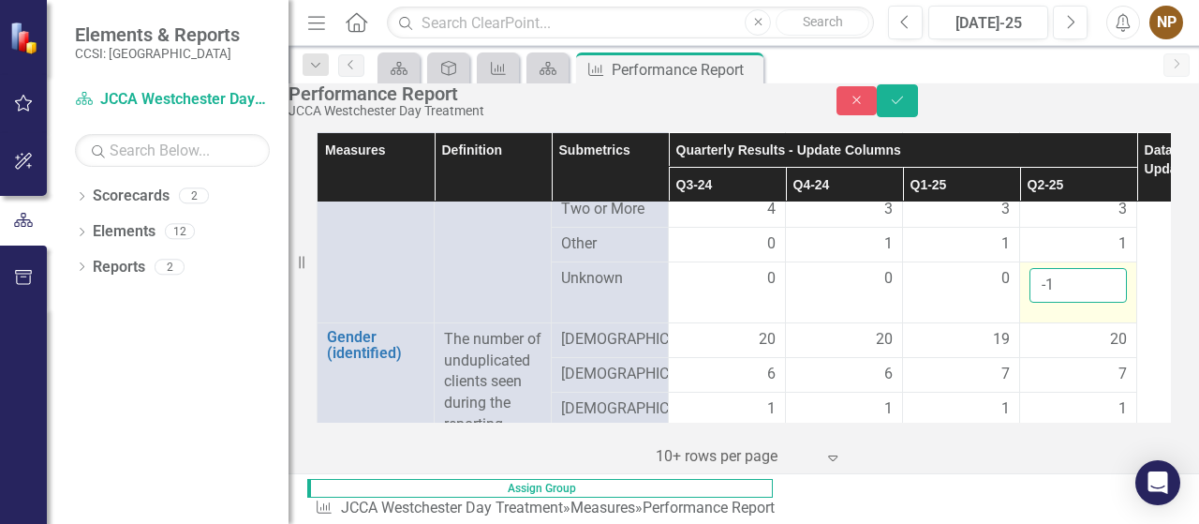
click at [1107, 303] on input "-1" at bounding box center [1077, 285] width 97 height 35
click at [1107, 303] on input "1" at bounding box center [1077, 285] width 97 height 35
type input "0"
click at [1107, 303] on input "0" at bounding box center [1077, 285] width 97 height 35
click at [906, 107] on icon "Save" at bounding box center [897, 100] width 17 height 13
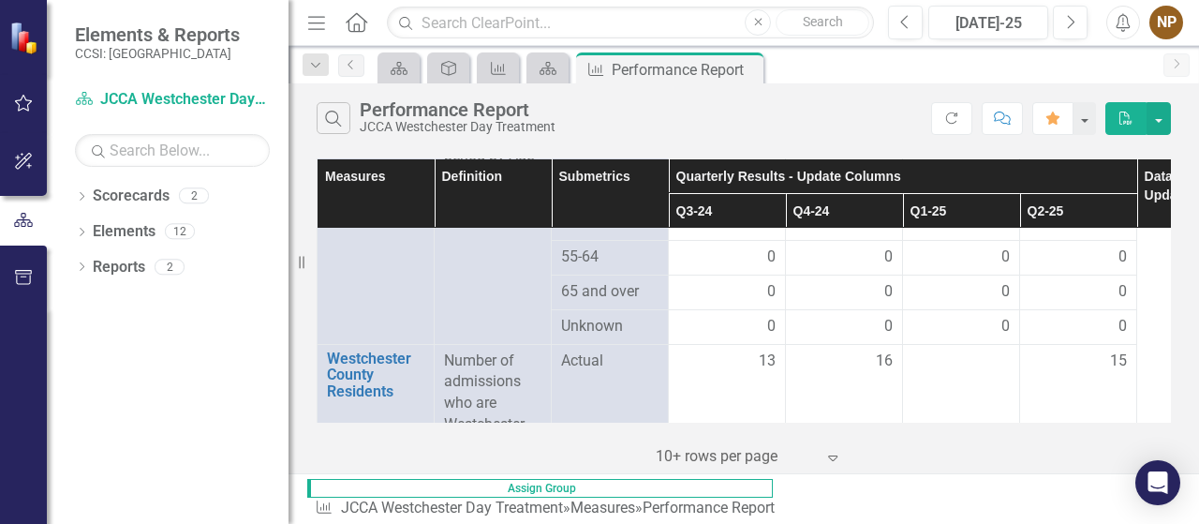
scroll to position [1314, 0]
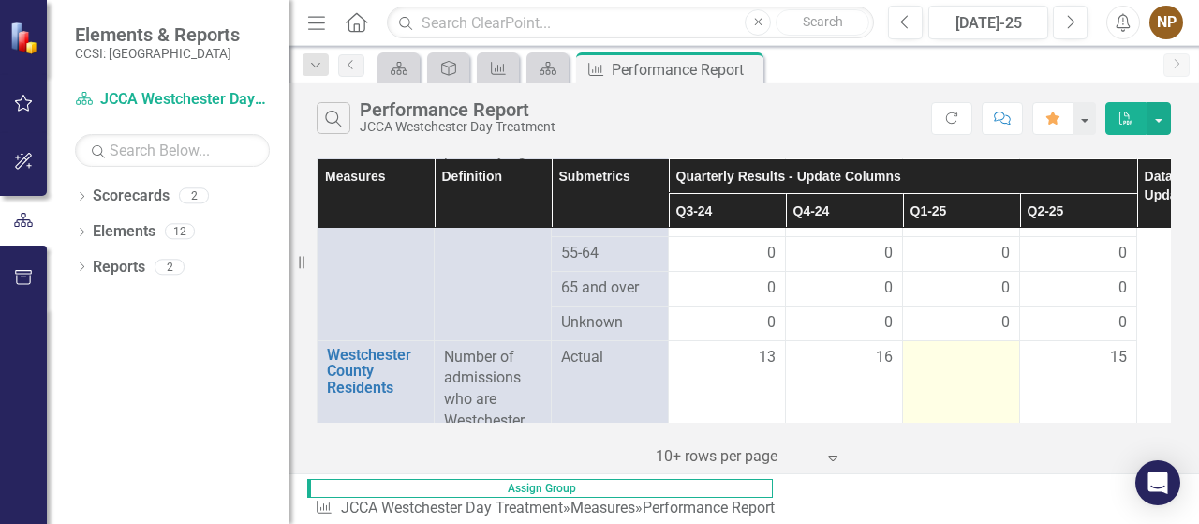
click at [952, 369] on div at bounding box center [960, 358] width 97 height 22
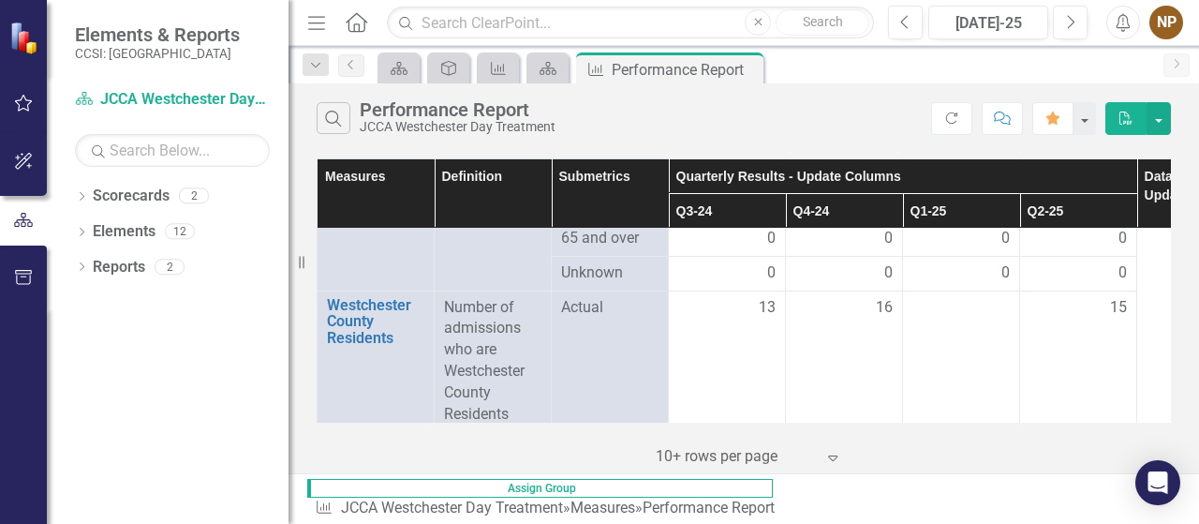
scroll to position [1359, 0]
click at [121, 271] on link "Reports" at bounding box center [119, 268] width 52 height 22
click at [155, 265] on div "2" at bounding box center [170, 266] width 30 height 16
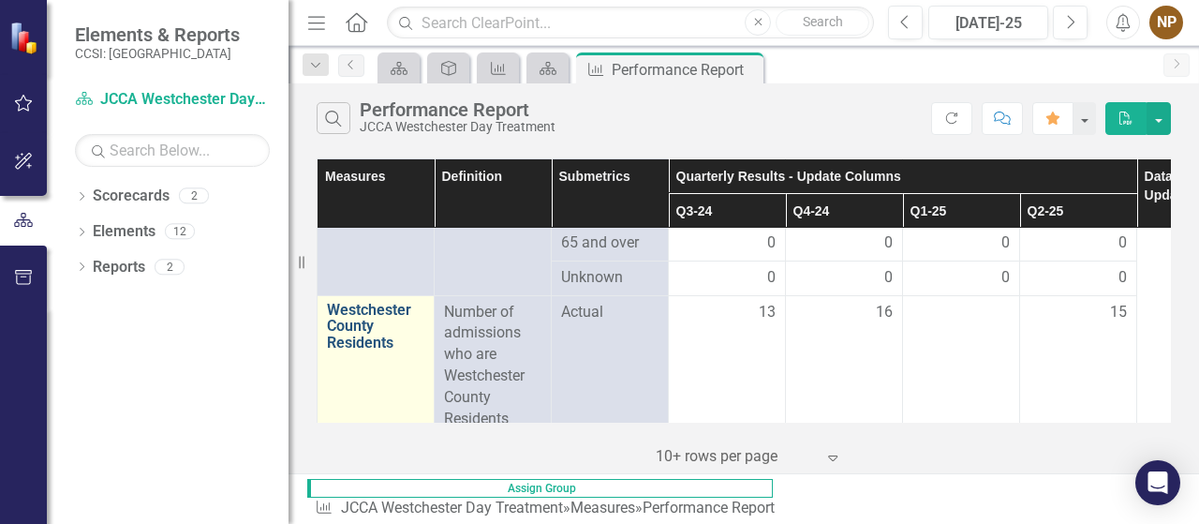
click at [396, 328] on link "Westchester County Residents" at bounding box center [375, 327] width 97 height 50
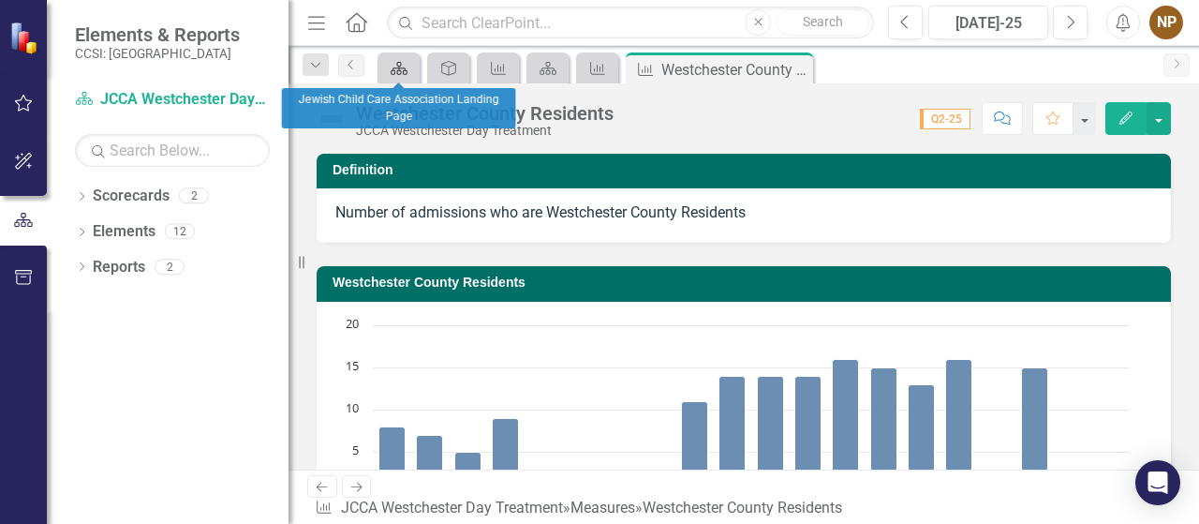
click at [399, 66] on icon "Scorecard" at bounding box center [399, 68] width 19 height 15
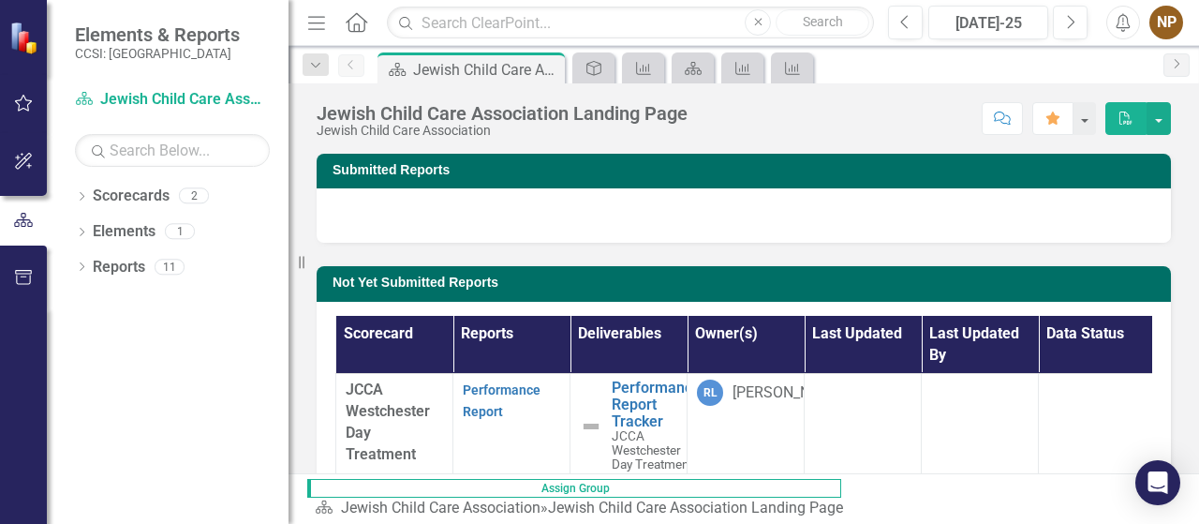
click at [490, 402] on strong "Performance Report" at bounding box center [502, 399] width 78 height 39
click at [476, 394] on link "Performance Report" at bounding box center [502, 400] width 78 height 37
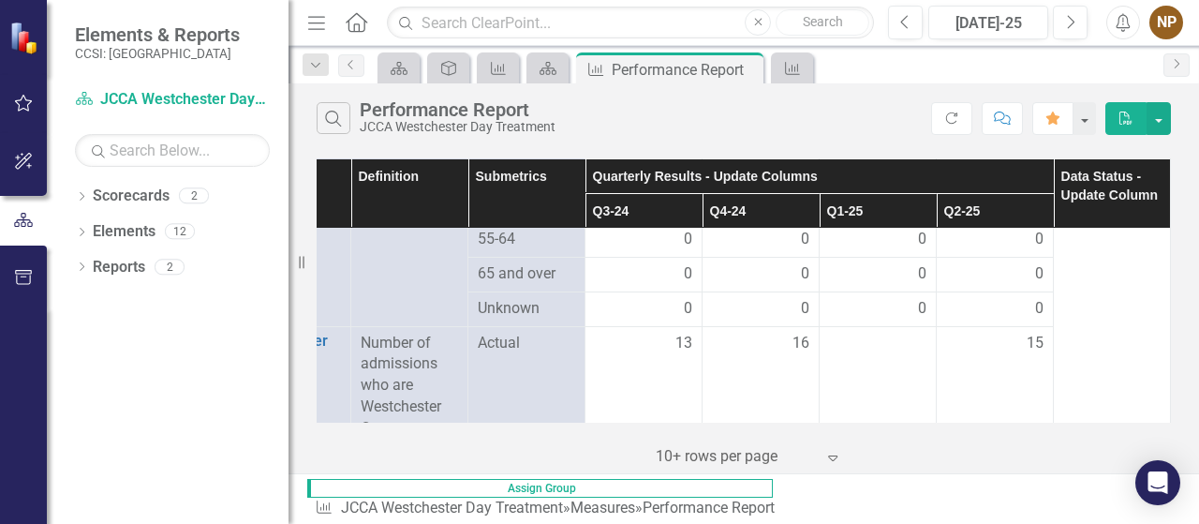
scroll to position [1336, 96]
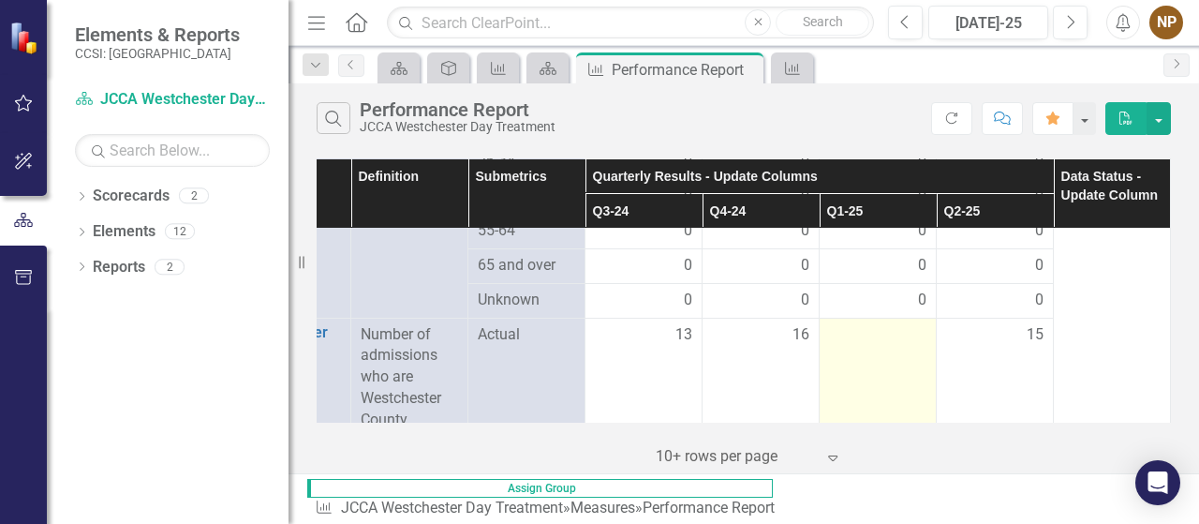
click at [897, 347] on div at bounding box center [877, 335] width 97 height 22
click at [886, 370] on td at bounding box center [877, 387] width 117 height 140
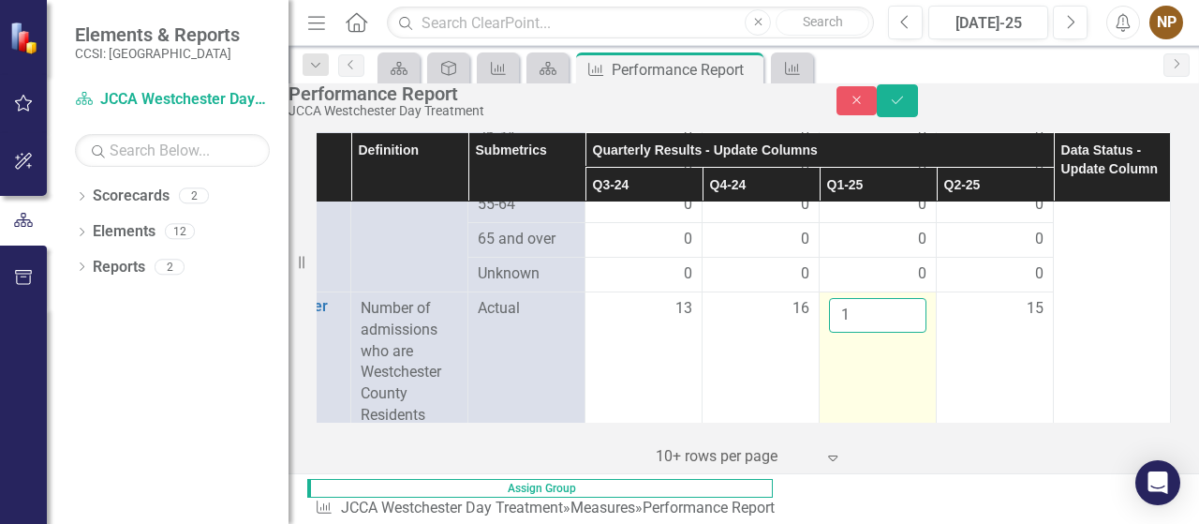
click at [892, 332] on input "1" at bounding box center [877, 315] width 97 height 35
click at [892, 332] on input "2" at bounding box center [877, 315] width 97 height 35
click at [893, 332] on input "0" at bounding box center [877, 315] width 97 height 35
drag, startPoint x: 838, startPoint y: 356, endPoint x: 819, endPoint y: 355, distance: 19.7
click at [829, 332] on input "012" at bounding box center [877, 315] width 97 height 35
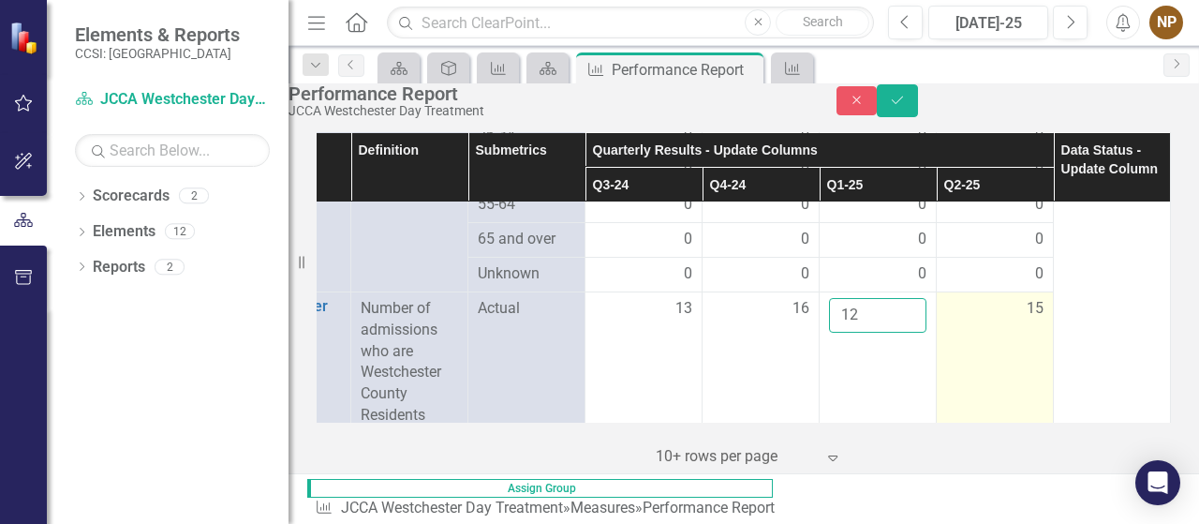
type input "12"
click at [941, 385] on td "15" at bounding box center [995, 361] width 117 height 140
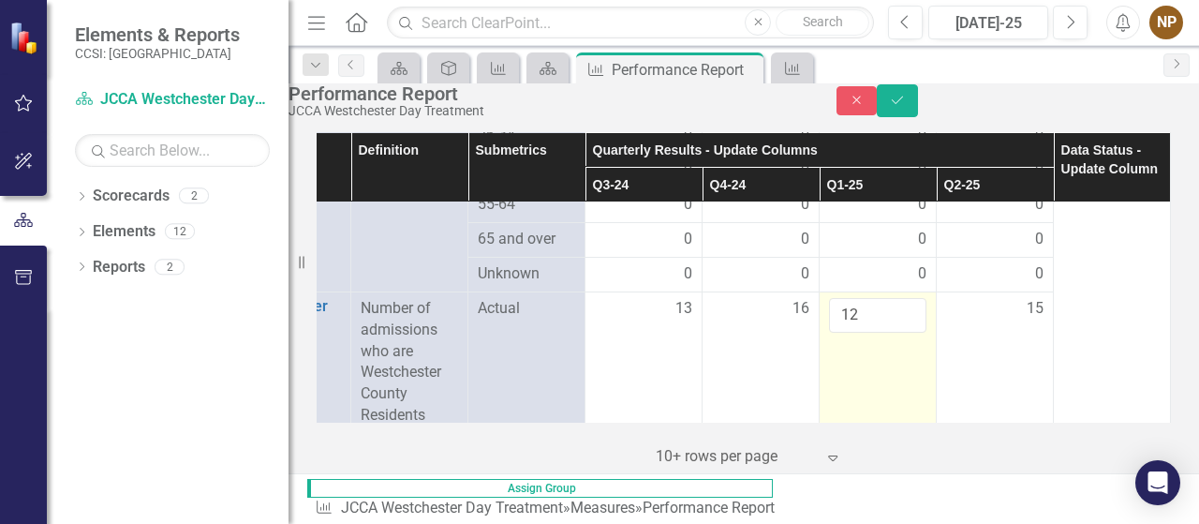
click at [865, 389] on td "12" at bounding box center [877, 361] width 117 height 140
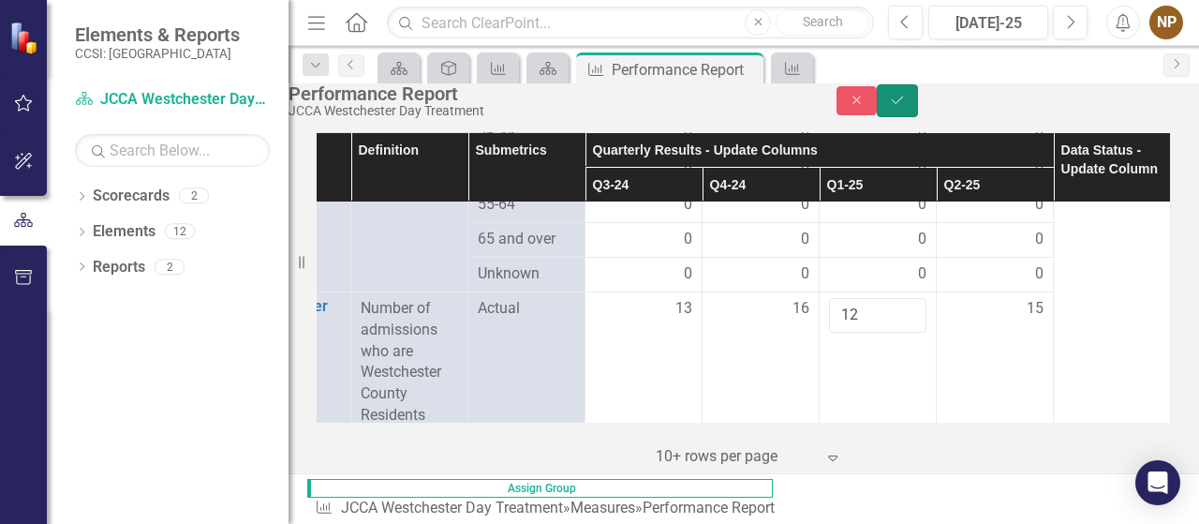
click at [906, 107] on icon "Save" at bounding box center [897, 100] width 17 height 13
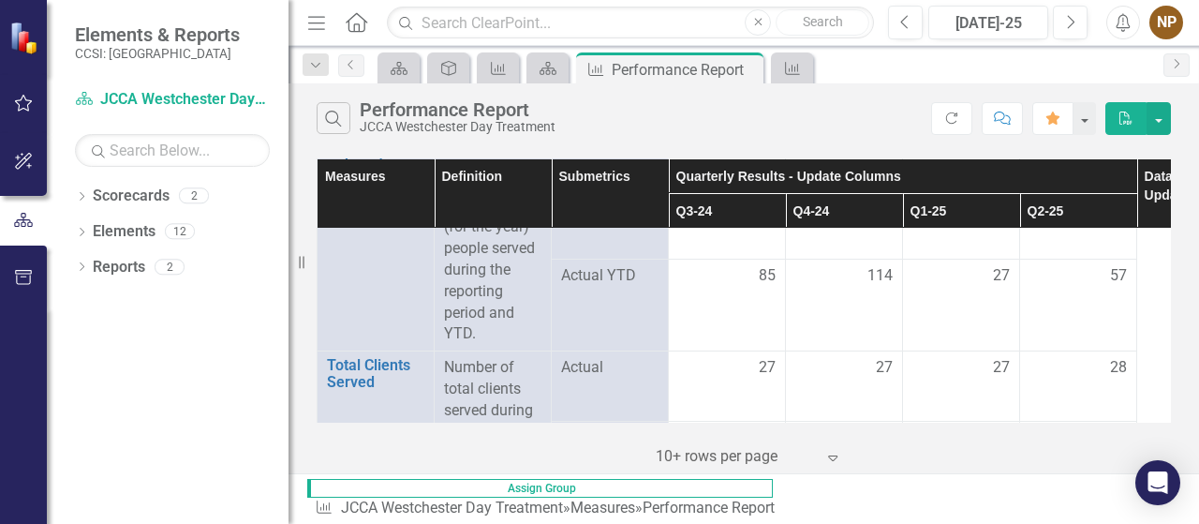
scroll to position [0, 0]
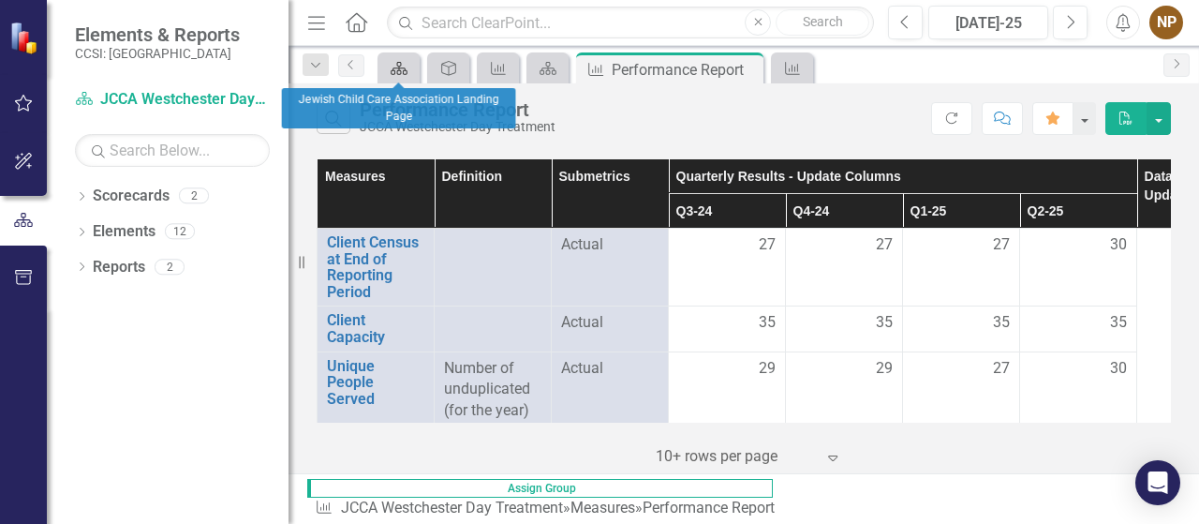
click at [401, 68] on icon "Scorecard" at bounding box center [399, 68] width 19 height 15
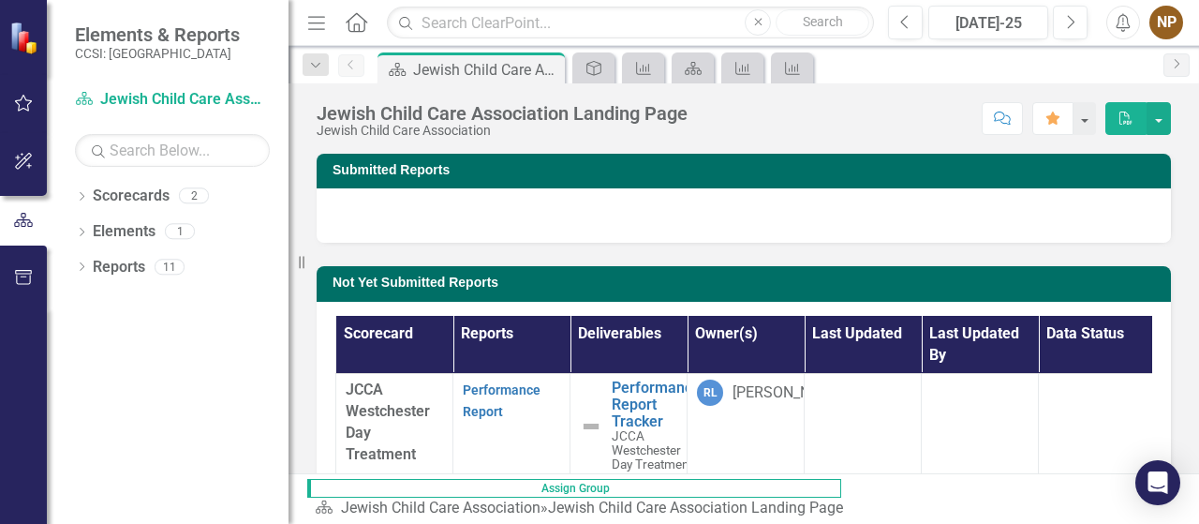
scroll to position [197, 0]
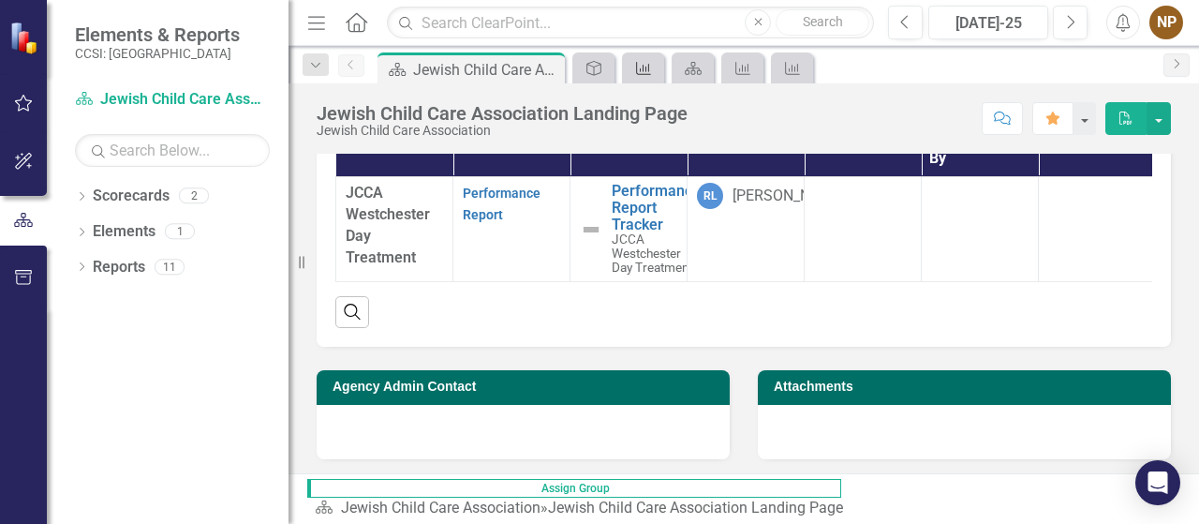
click at [643, 61] on icon "Measure" at bounding box center [643, 68] width 19 height 15
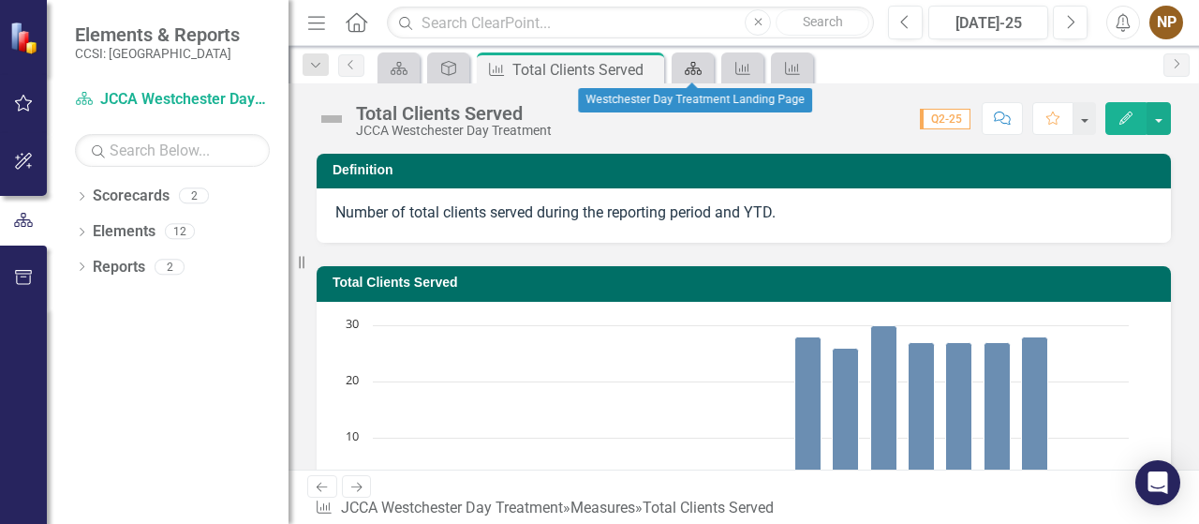
click at [692, 66] on icon at bounding box center [693, 68] width 17 height 13
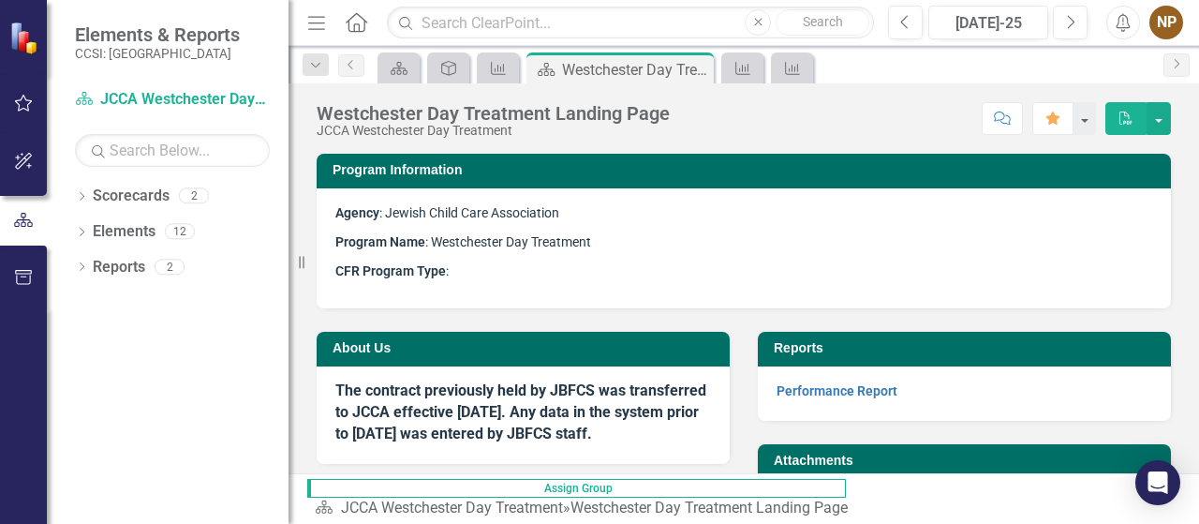
click at [0, 0] on icon "Close" at bounding box center [0, 0] width 0 height 0
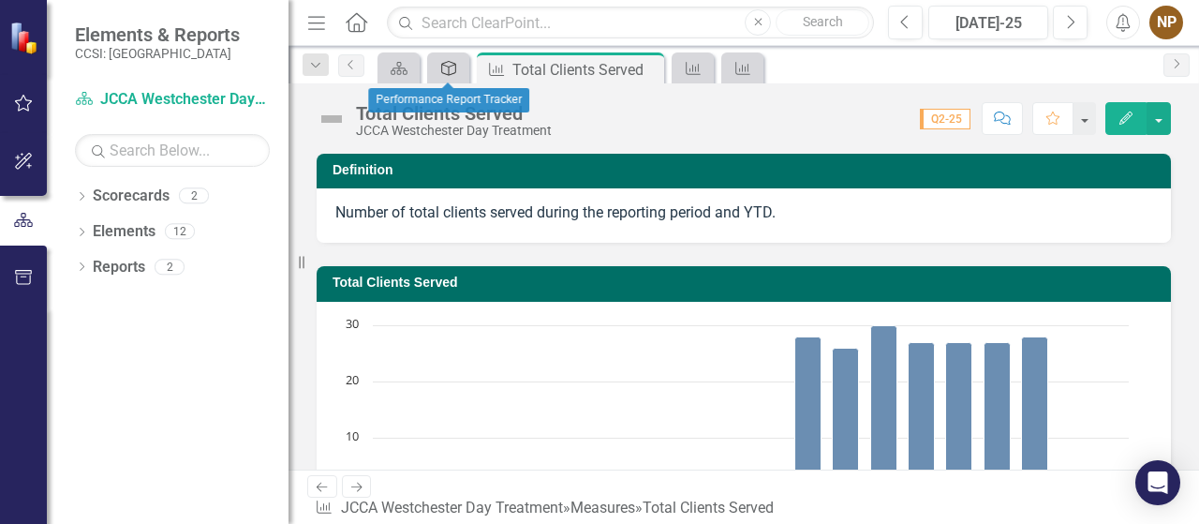
click at [446, 67] on icon "Deliverable" at bounding box center [448, 68] width 19 height 15
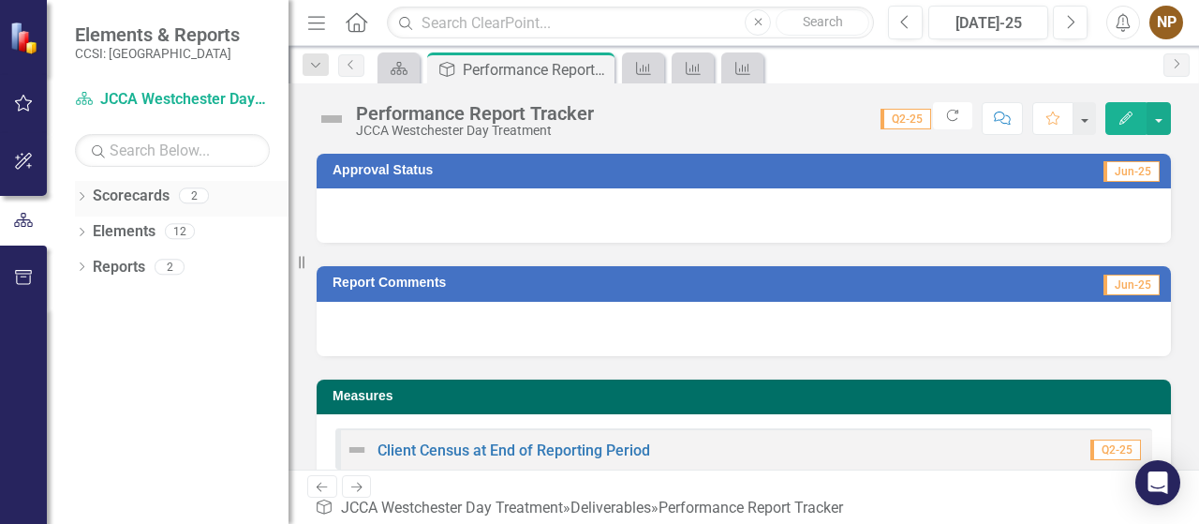
click at [183, 199] on div "2" at bounding box center [194, 196] width 30 height 16
click at [197, 195] on div "2" at bounding box center [194, 196] width 30 height 16
click at [131, 203] on link "Scorecards" at bounding box center [131, 196] width 77 height 22
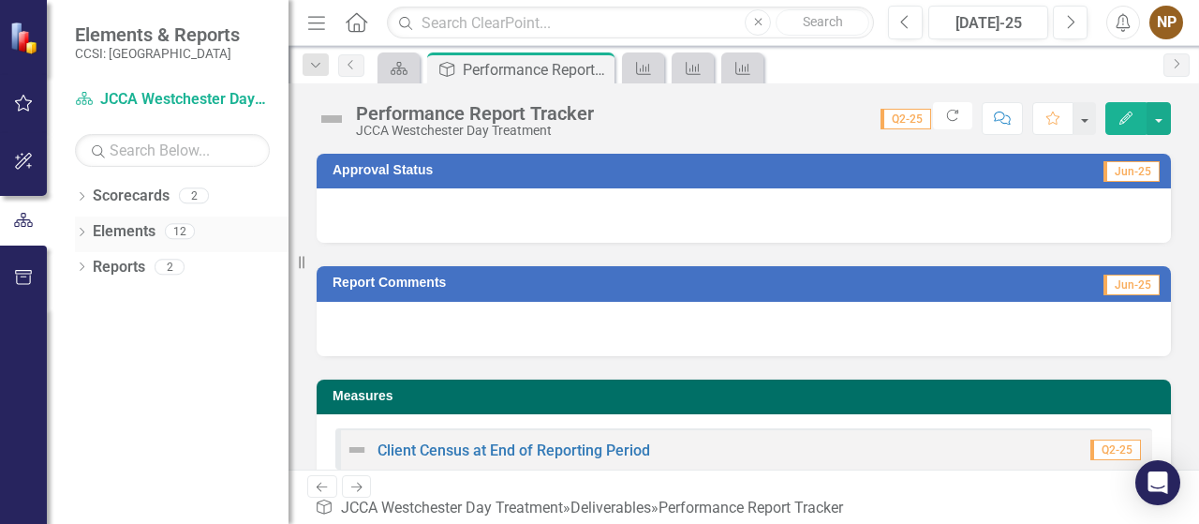
click at [125, 243] on div "Elements" at bounding box center [124, 231] width 63 height 31
click at [129, 279] on div "Reports" at bounding box center [119, 267] width 52 height 31
click at [354, 62] on icon "Previous" at bounding box center [351, 64] width 15 height 11
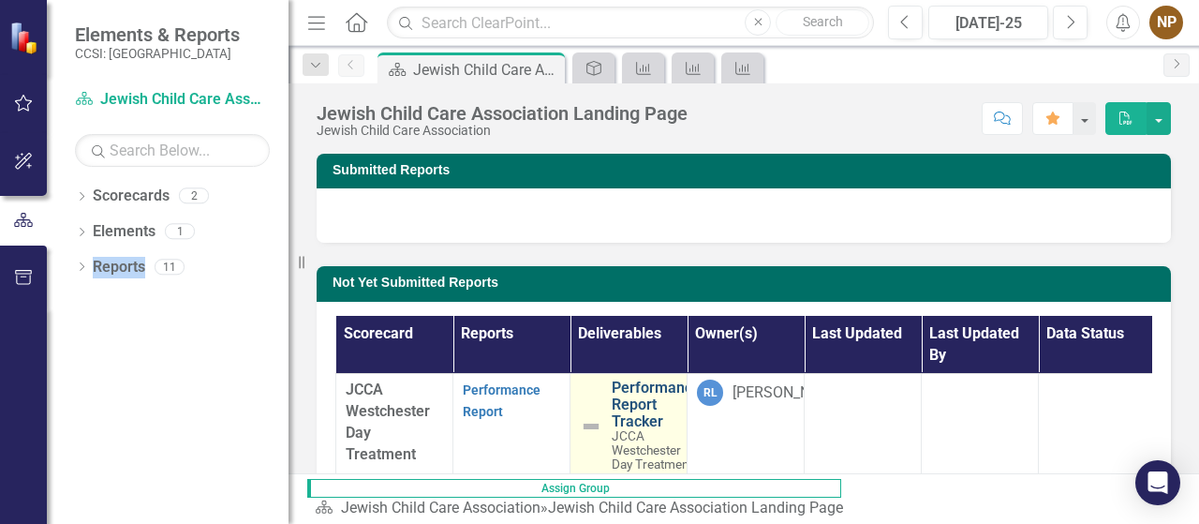
click at [636, 385] on link "Performance Report Tracker" at bounding box center [656, 404] width 89 height 50
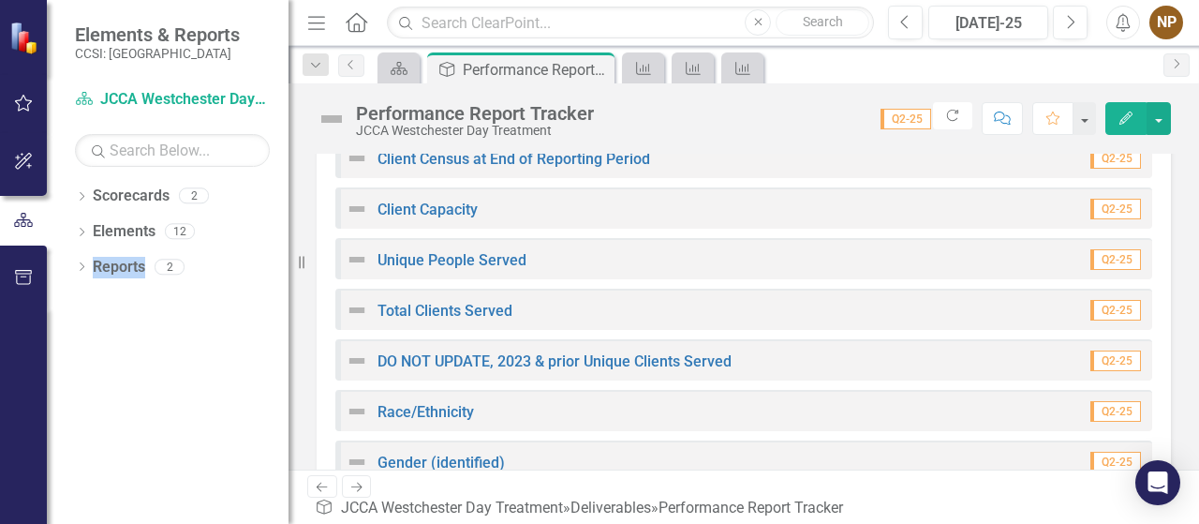
scroll to position [287, 0]
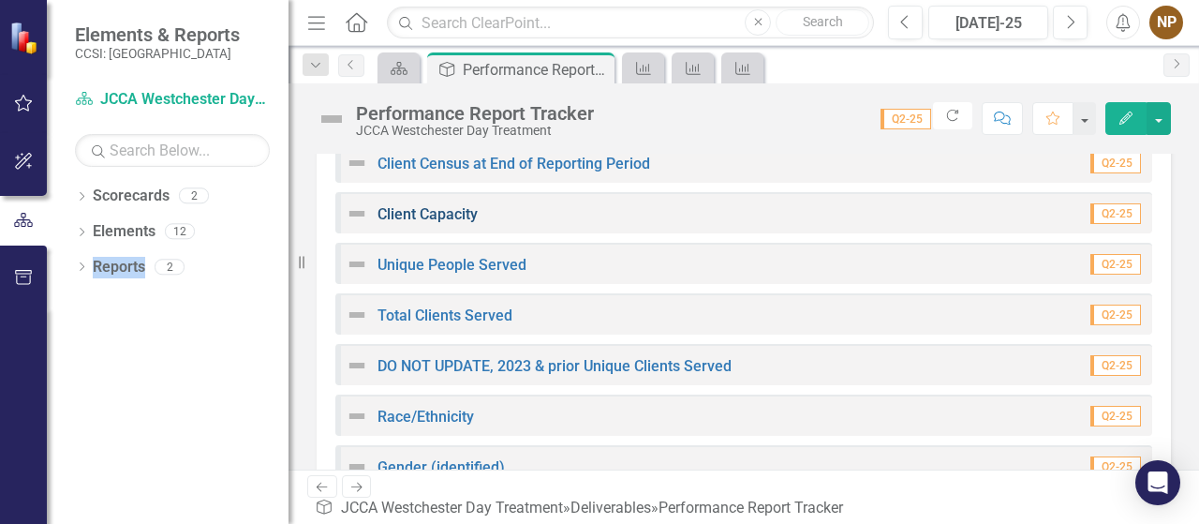
click at [442, 213] on link "Client Capacity" at bounding box center [427, 214] width 100 height 18
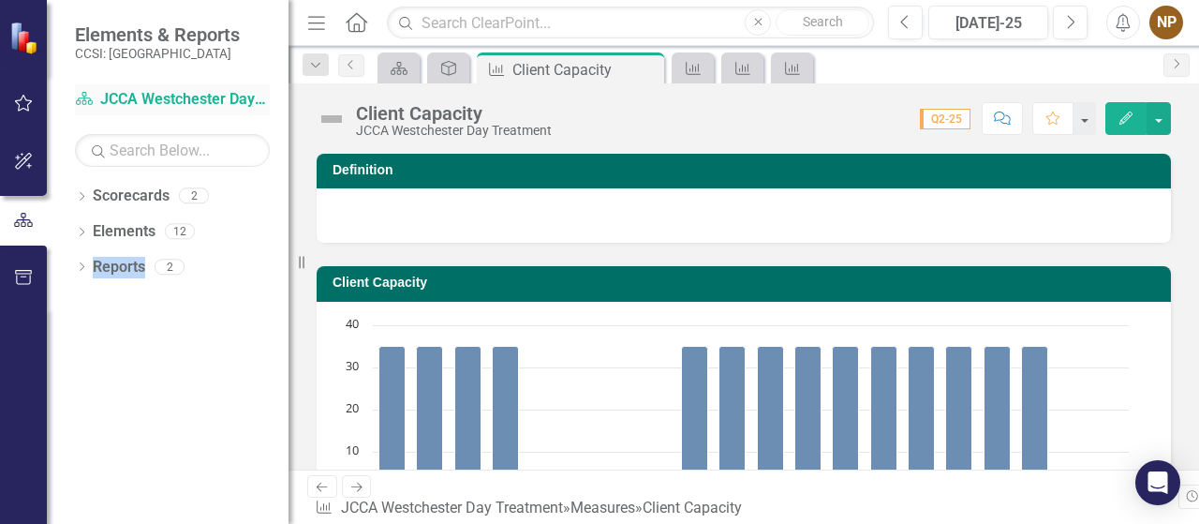
click at [173, 94] on link "Scorecard JCCA Westchester Day Treatment" at bounding box center [172, 100] width 195 height 22
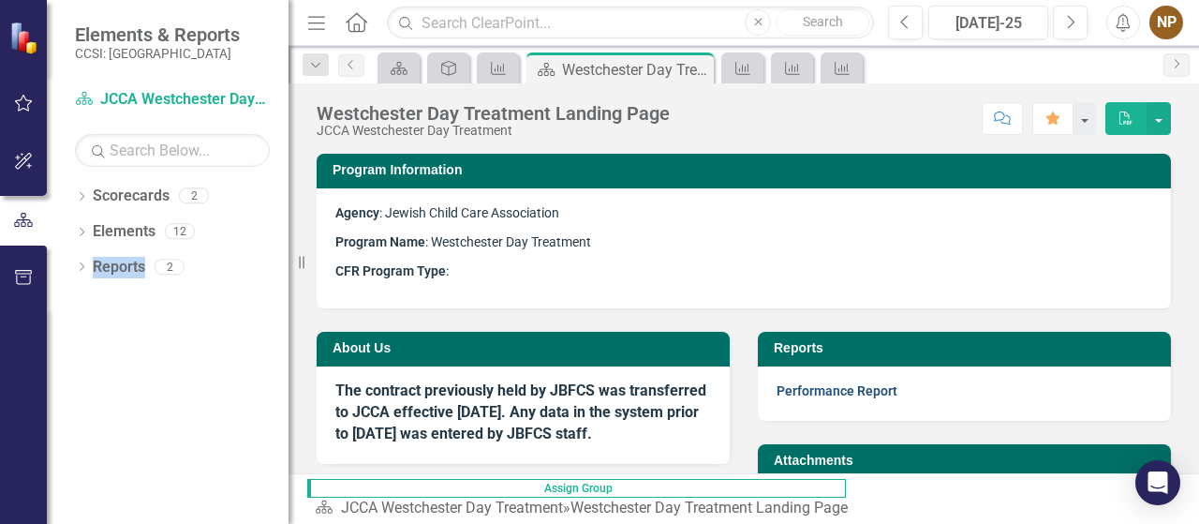
click at [852, 391] on link "Performance Report" at bounding box center [836, 390] width 121 height 15
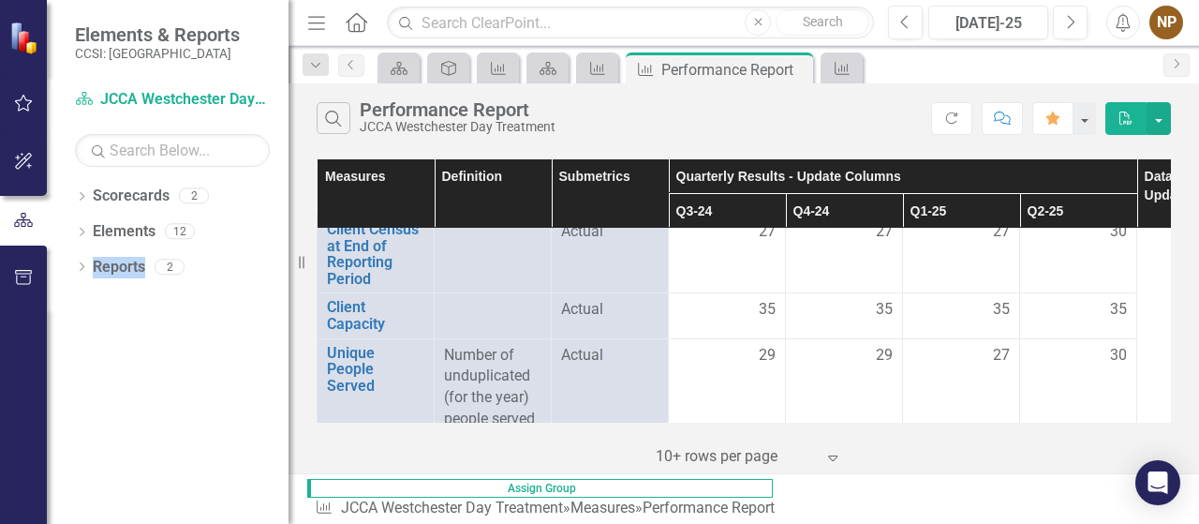
scroll to position [22, 0]
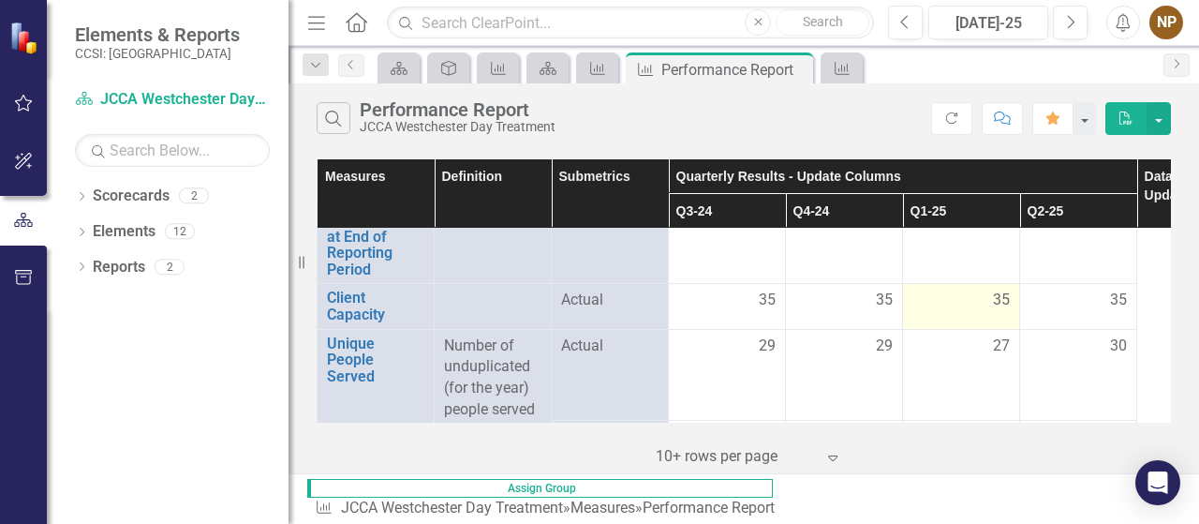
click at [1001, 286] on td "35" at bounding box center [961, 306] width 117 height 45
click at [1000, 310] on td "35" at bounding box center [961, 306] width 117 height 45
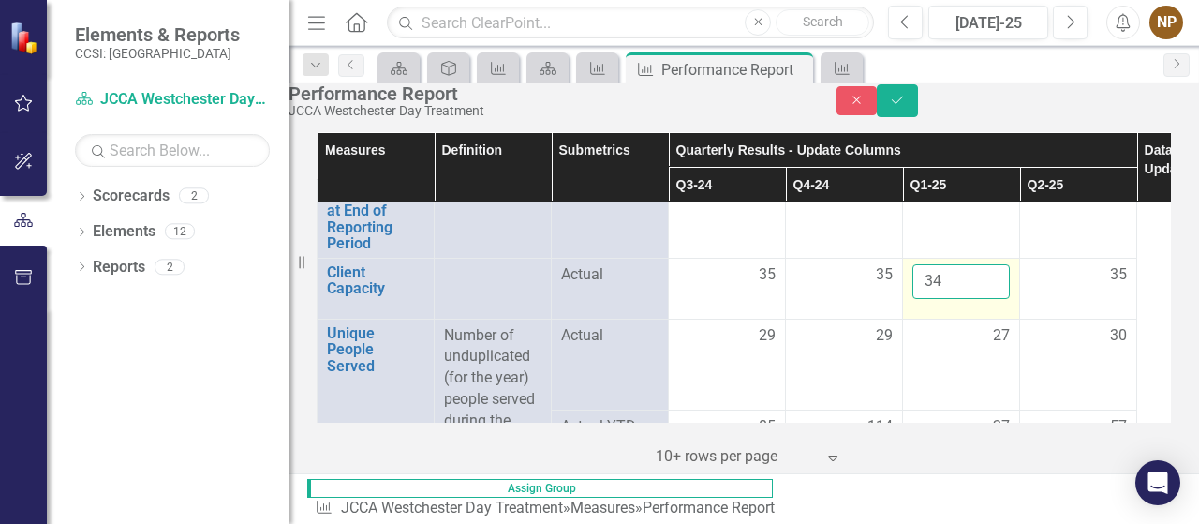
click at [990, 299] on input "34" at bounding box center [960, 281] width 97 height 35
click at [990, 299] on input "33" at bounding box center [960, 281] width 97 height 35
click at [990, 299] on input "32" at bounding box center [960, 281] width 97 height 35
click at [990, 299] on input "31" at bounding box center [960, 281] width 97 height 35
type input "30"
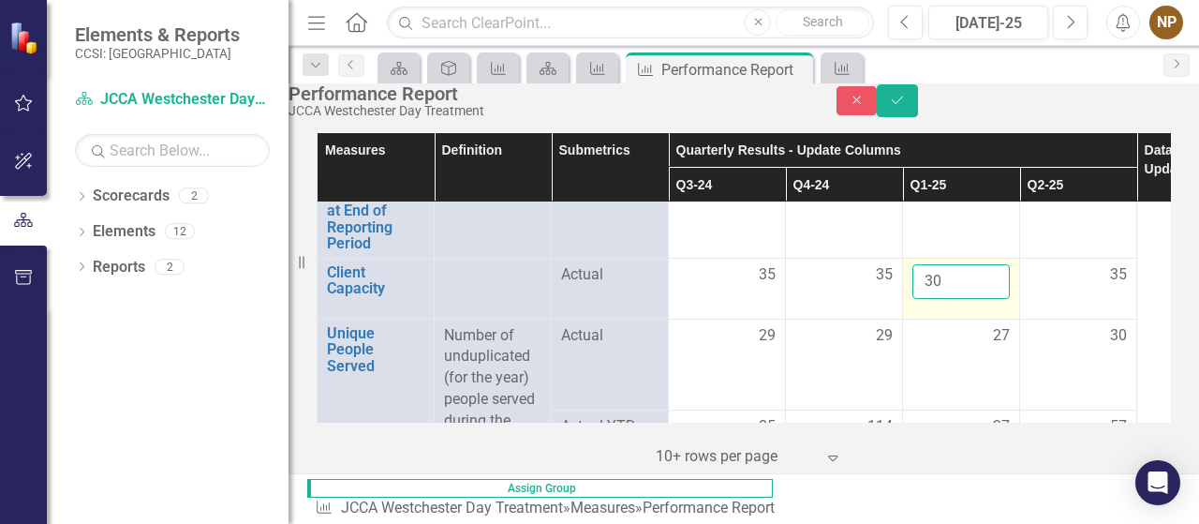
click at [990, 299] on input "30" at bounding box center [960, 281] width 97 height 35
click at [906, 107] on icon "Save" at bounding box center [897, 100] width 17 height 13
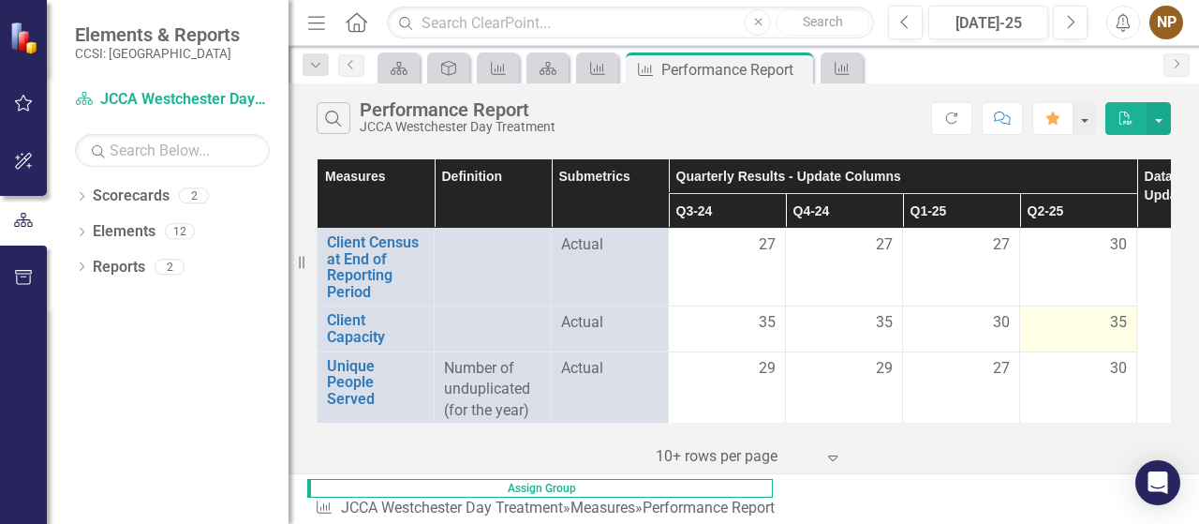
click at [1107, 327] on div "35" at bounding box center [1077, 323] width 97 height 22
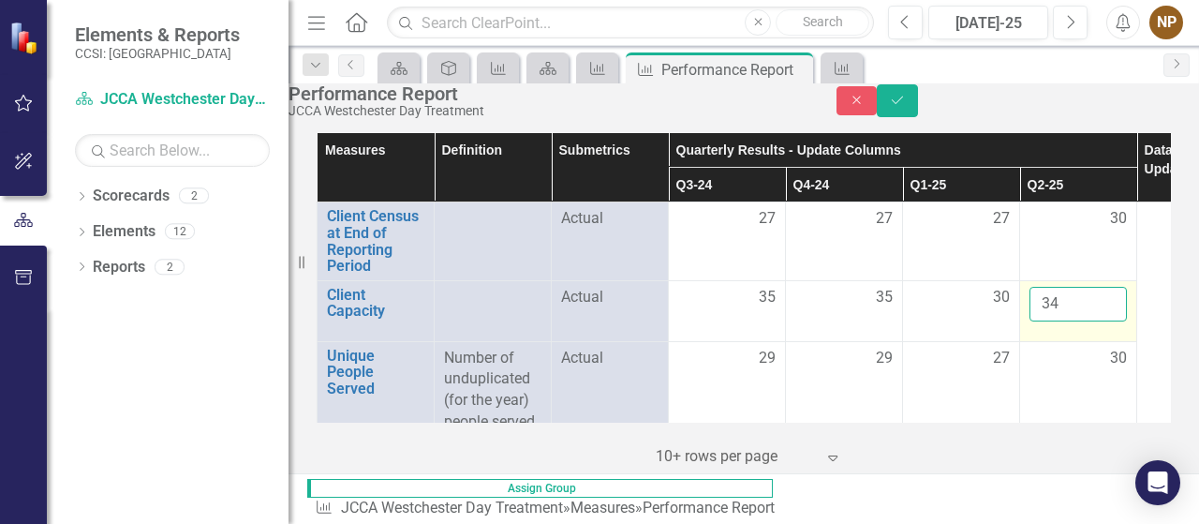
click at [1107, 321] on input "34" at bounding box center [1077, 304] width 97 height 35
click at [1107, 321] on input "33" at bounding box center [1077, 304] width 97 height 35
click at [1107, 321] on input "32" at bounding box center [1077, 304] width 97 height 35
click at [1107, 321] on input "31" at bounding box center [1077, 304] width 97 height 35
type input "30"
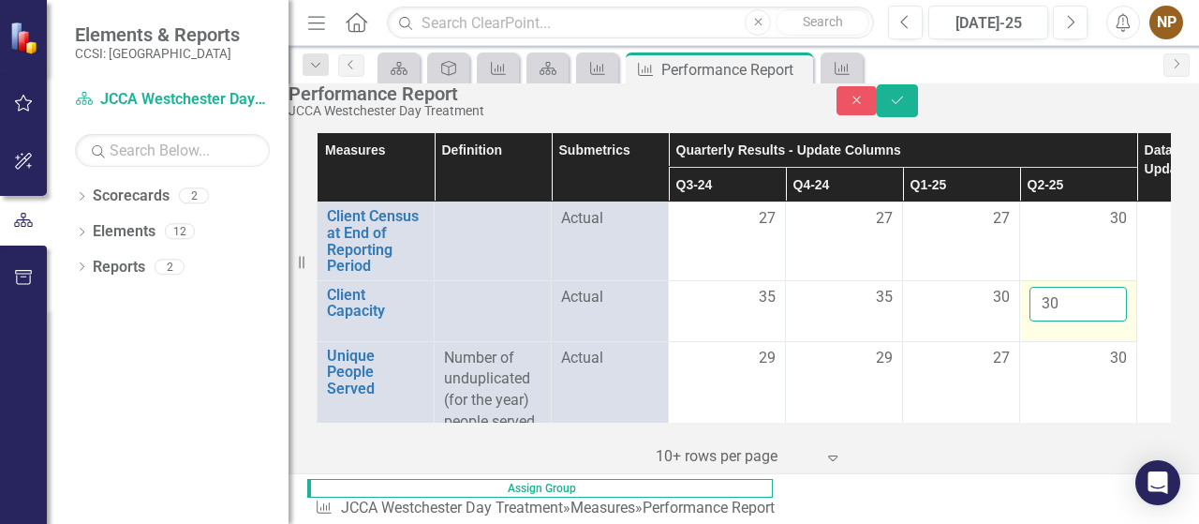
click at [1107, 321] on input "30" at bounding box center [1077, 304] width 97 height 35
click at [906, 107] on icon "Save" at bounding box center [897, 100] width 17 height 13
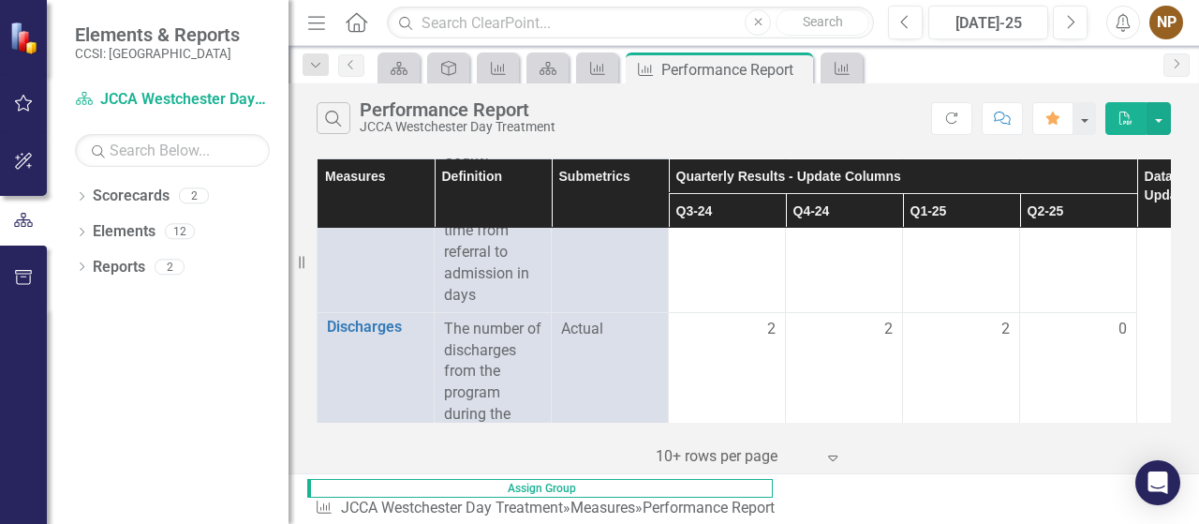
scroll to position [1664, 0]
